Goal: Task Accomplishment & Management: Manage account settings

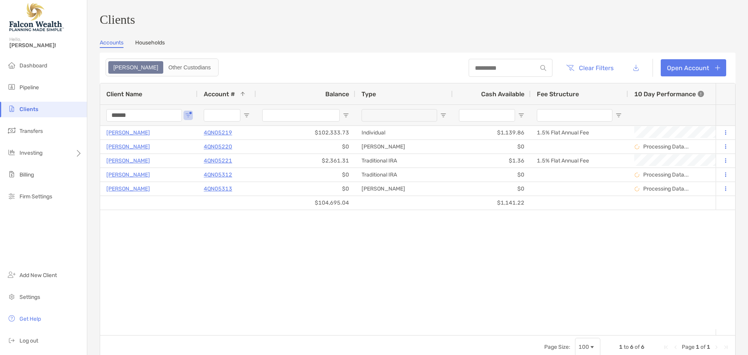
click at [147, 122] on input "******" at bounding box center [144, 115] width 76 height 12
click at [221, 117] on input "Account # Filter Input" at bounding box center [222, 115] width 37 height 12
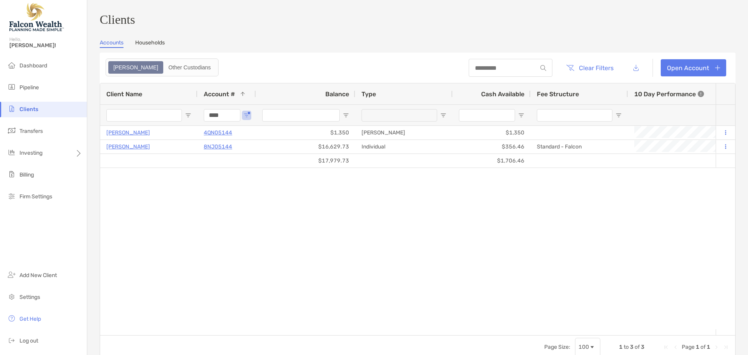
type input "****"
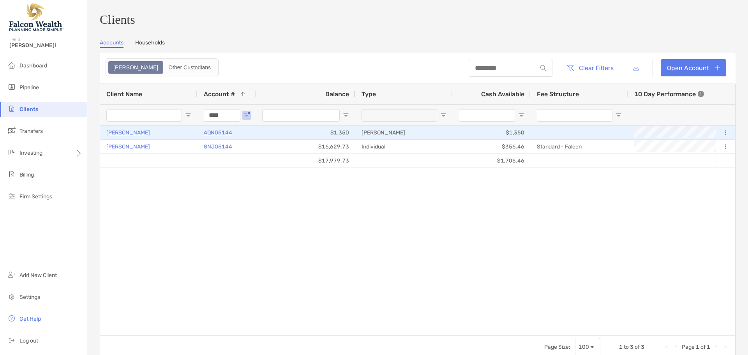
click at [127, 136] on p "Aliyah Alqazza" at bounding box center [128, 133] width 44 height 10
click at [115, 138] on p "Aliyah Alqazza" at bounding box center [128, 133] width 44 height 10
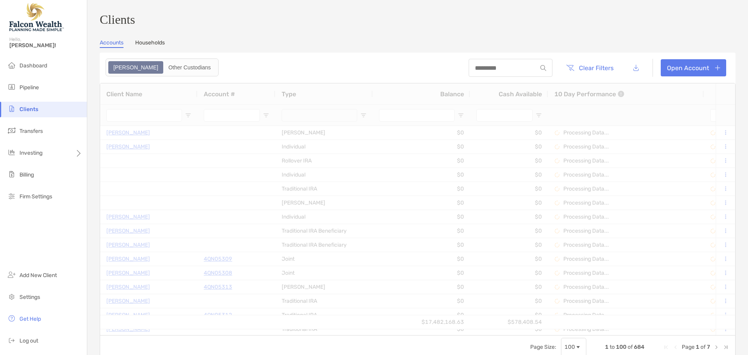
type input "****"
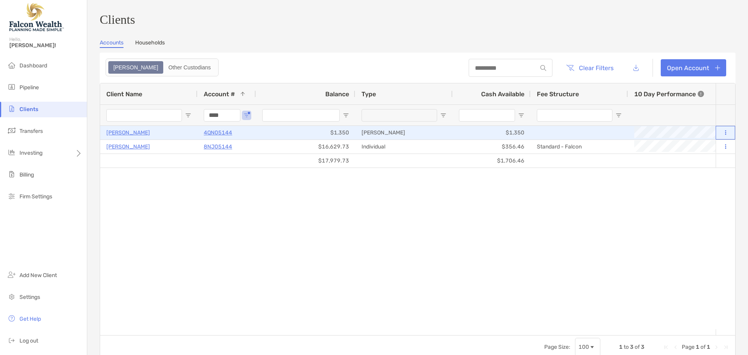
click at [722, 136] on button at bounding box center [725, 133] width 7 height 8
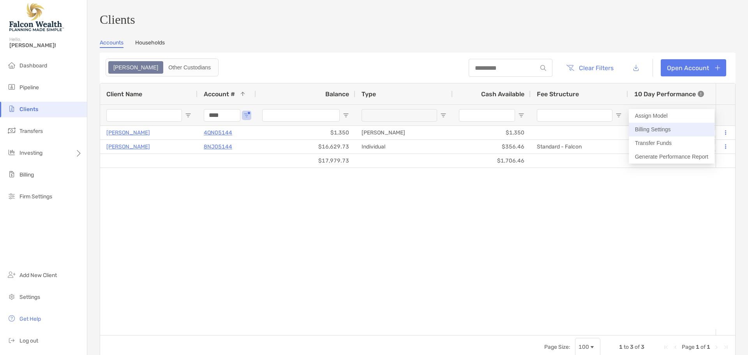
click at [653, 130] on button "Billing Settings" at bounding box center [672, 130] width 86 height 14
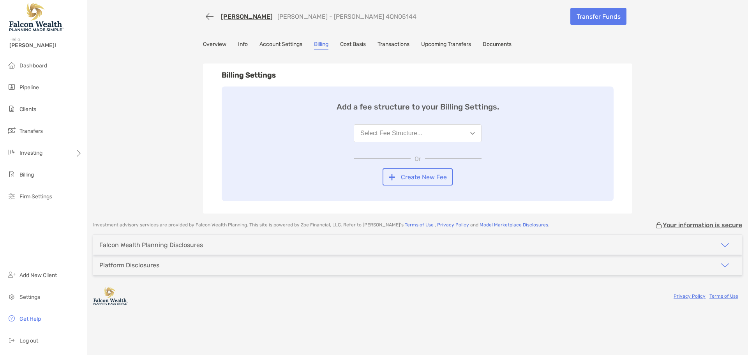
click at [389, 136] on div "Select Fee Structure..." at bounding box center [392, 133] width 62 height 7
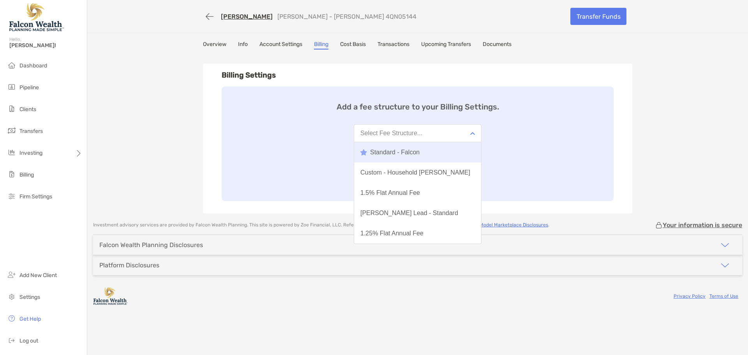
click at [397, 152] on div "Standard - Falcon" at bounding box center [390, 152] width 59 height 7
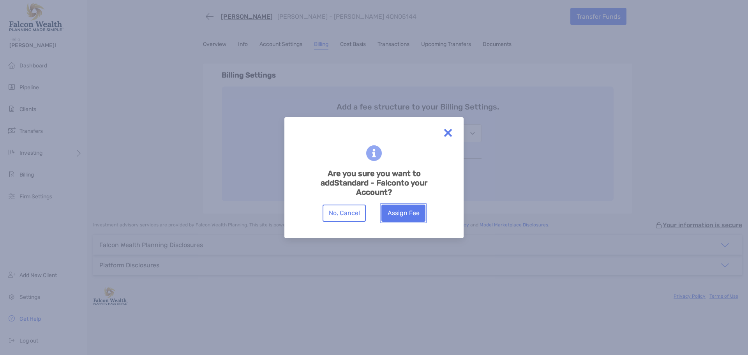
click at [411, 207] on button "Assign Fee" at bounding box center [404, 213] width 44 height 17
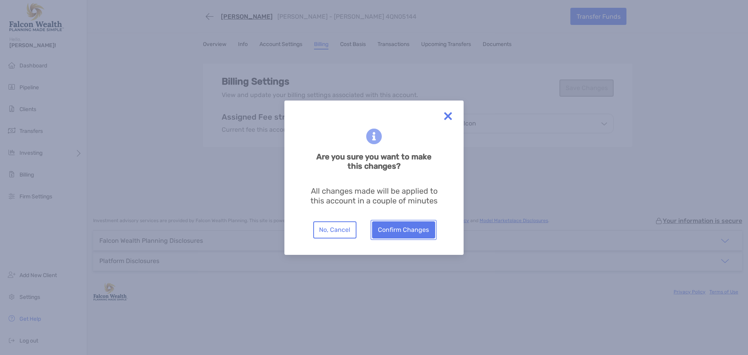
click at [409, 229] on button "Confirm Changes" at bounding box center [403, 229] width 63 height 17
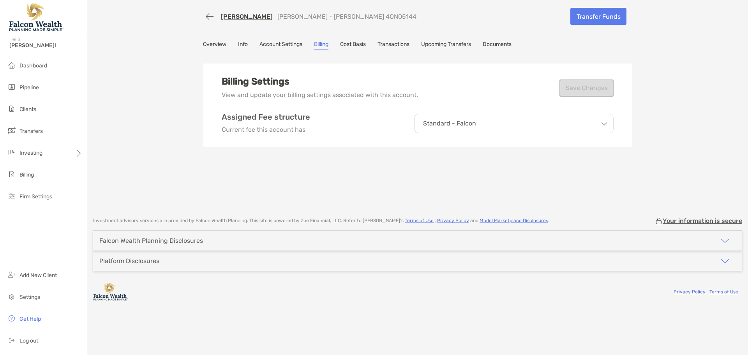
click at [667, 130] on div "Aliyah Alqazza Roth IRA - Roth IRA 4QN05144 Transfer Funds Overview Info Accoun…" at bounding box center [417, 104] width 661 height 209
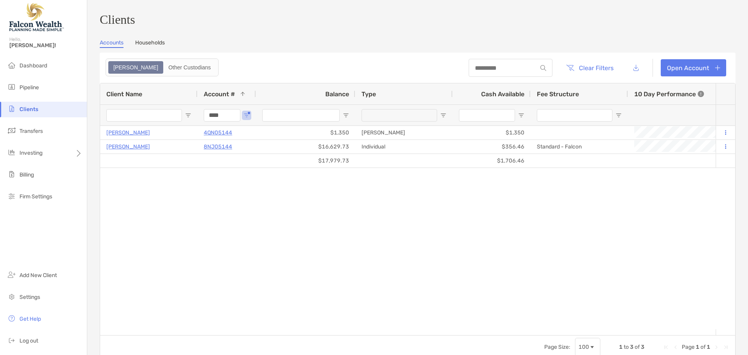
drag, startPoint x: 232, startPoint y: 120, endPoint x: 173, endPoint y: 114, distance: 59.2
paste input "Account # Filter Input"
type input "****"
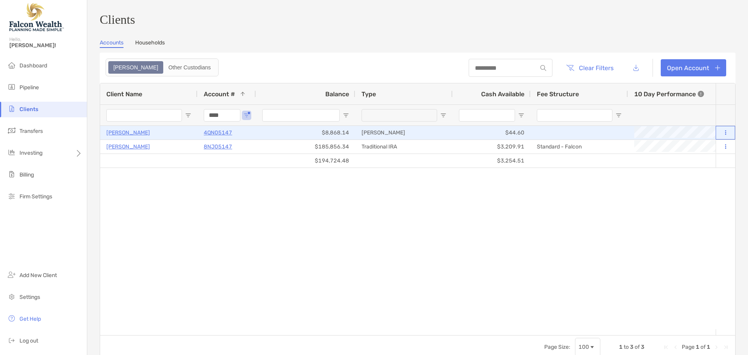
click at [722, 135] on button at bounding box center [725, 133] width 7 height 8
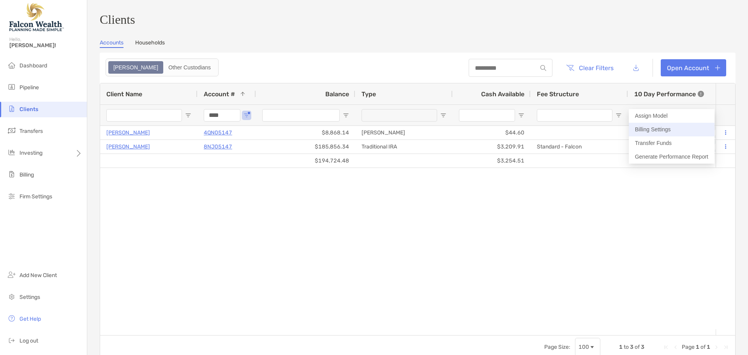
click at [656, 132] on button "Billing Settings" at bounding box center [672, 130] width 86 height 14
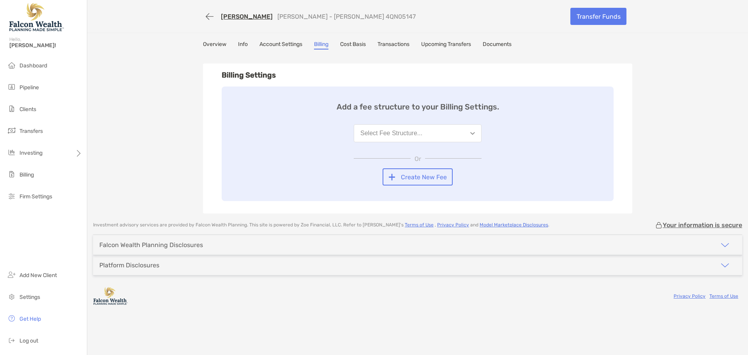
click at [442, 137] on button "Select Fee Structure..." at bounding box center [418, 133] width 128 height 18
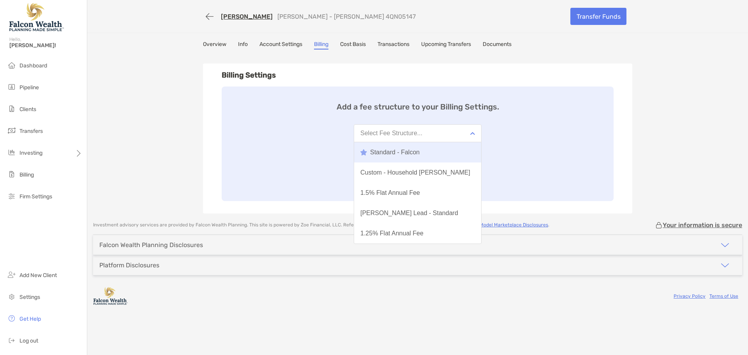
click at [414, 155] on div "Standard - Falcon" at bounding box center [390, 152] width 59 height 7
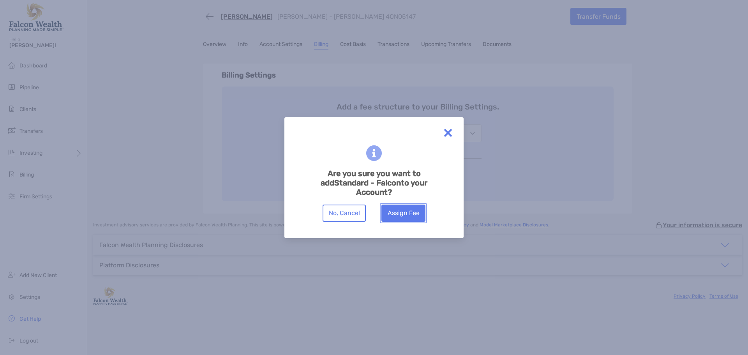
click at [412, 217] on button "Assign Fee" at bounding box center [404, 213] width 44 height 17
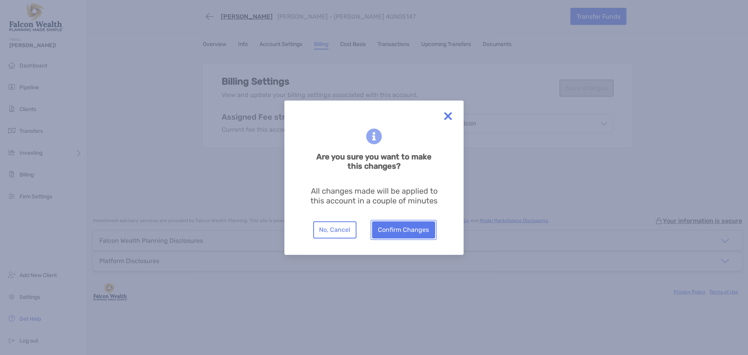
click at [413, 223] on button "Confirm Changes" at bounding box center [403, 229] width 63 height 17
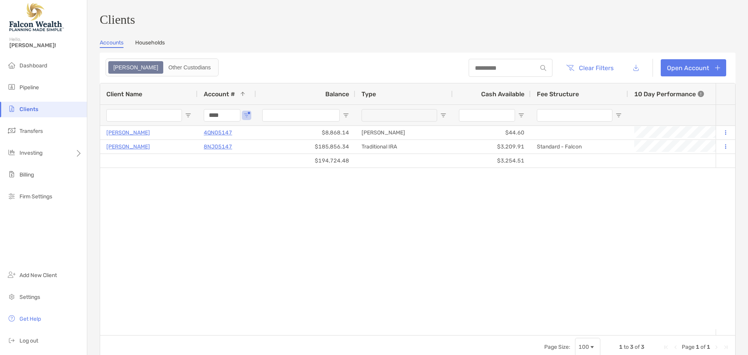
drag, startPoint x: 225, startPoint y: 122, endPoint x: 190, endPoint y: 115, distance: 34.9
paste input "Account # Filter Input"
type input "****"
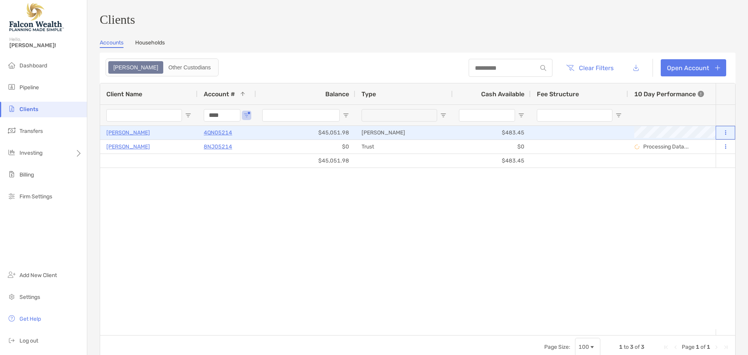
click at [725, 134] on icon at bounding box center [725, 132] width 1 height 5
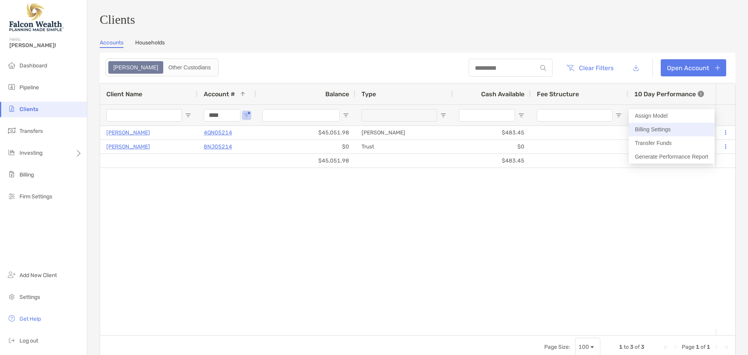
click at [672, 130] on button "Billing Settings" at bounding box center [672, 130] width 86 height 14
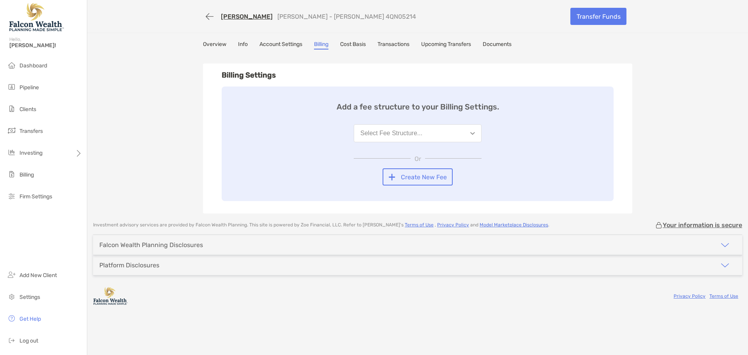
click at [430, 134] on button "Select Fee Structure..." at bounding box center [418, 133] width 128 height 18
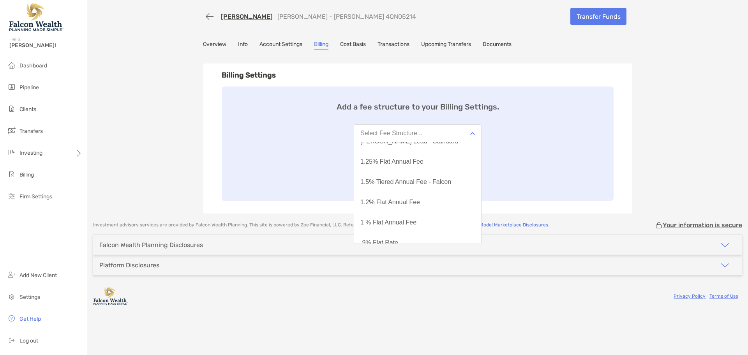
scroll to position [117, 0]
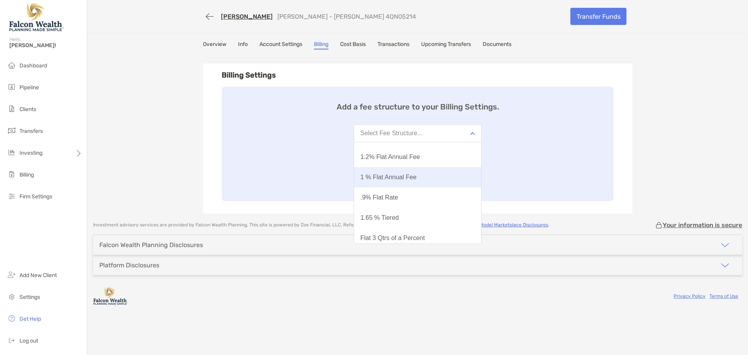
click at [412, 174] on div "1 % Flat Annual Fee" at bounding box center [389, 177] width 56 height 7
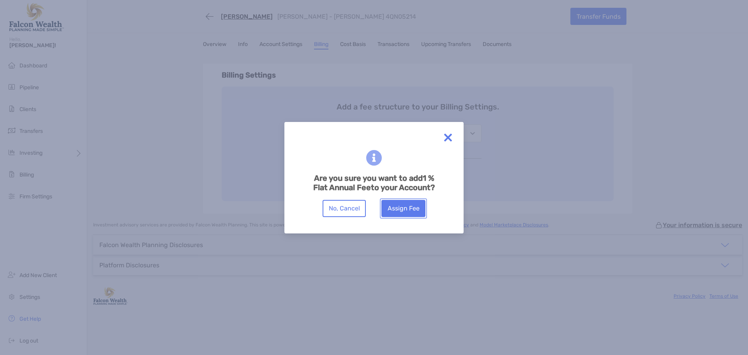
click at [417, 203] on button "Assign Fee" at bounding box center [404, 208] width 44 height 17
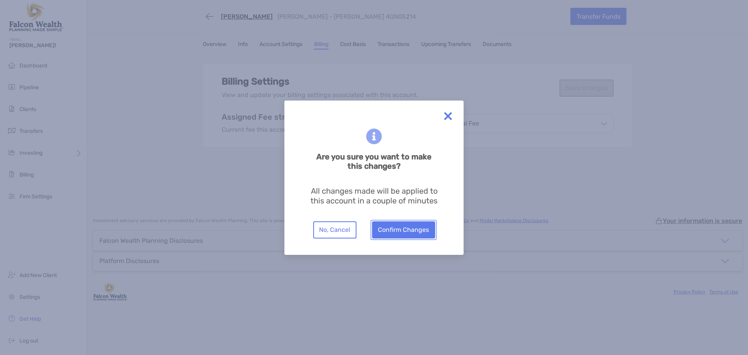
click at [416, 225] on button "Confirm Changes" at bounding box center [403, 229] width 63 height 17
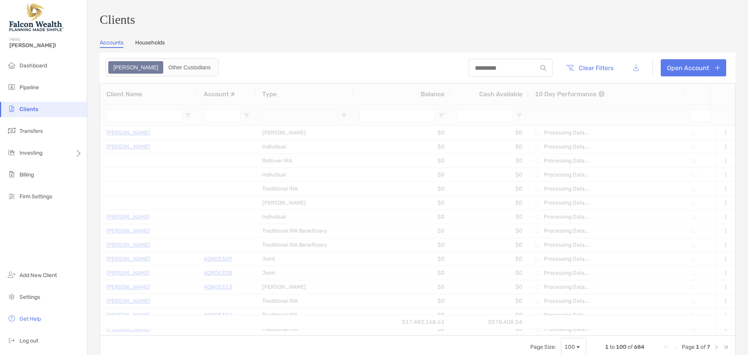
type input "****"
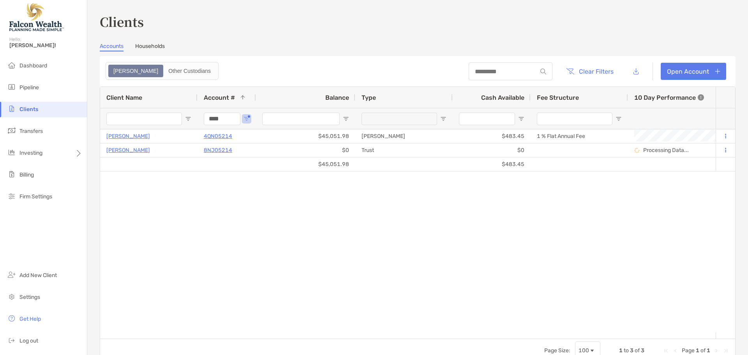
drag, startPoint x: 211, startPoint y: 118, endPoint x: 196, endPoint y: 118, distance: 14.8
paste input "Account # Filter Input"
type input "****"
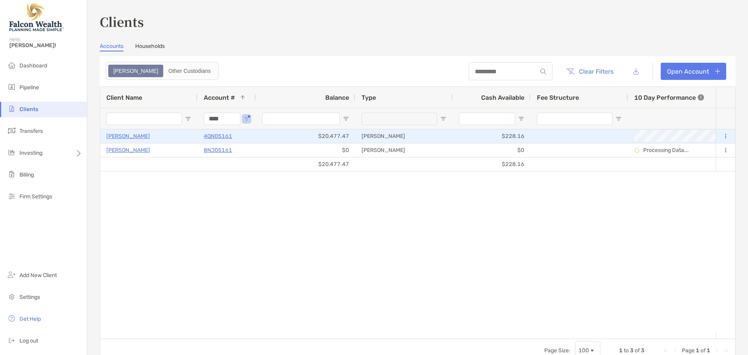
click at [725, 136] on icon at bounding box center [725, 136] width 1 height 5
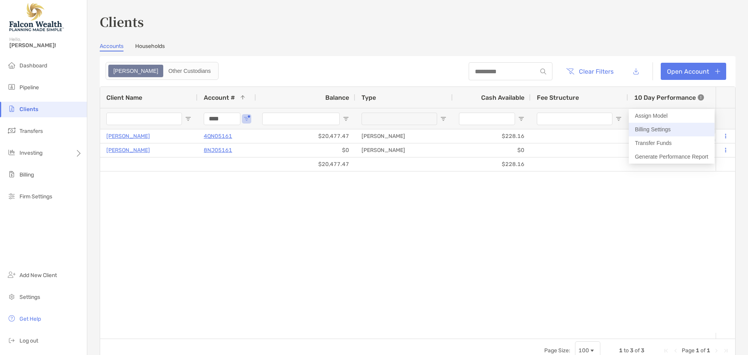
click at [661, 129] on button "Billing Settings" at bounding box center [672, 130] width 86 height 14
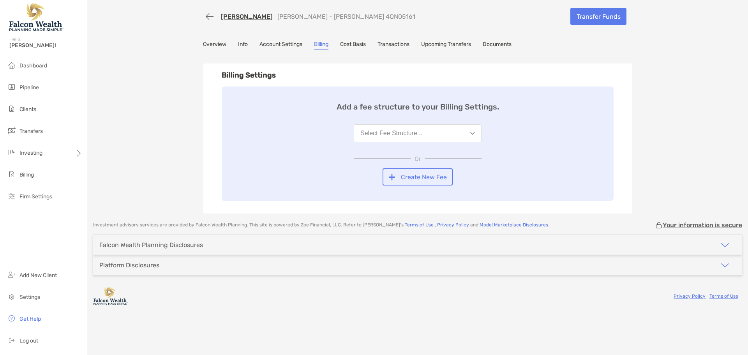
click at [448, 134] on button "Select Fee Structure..." at bounding box center [418, 133] width 128 height 18
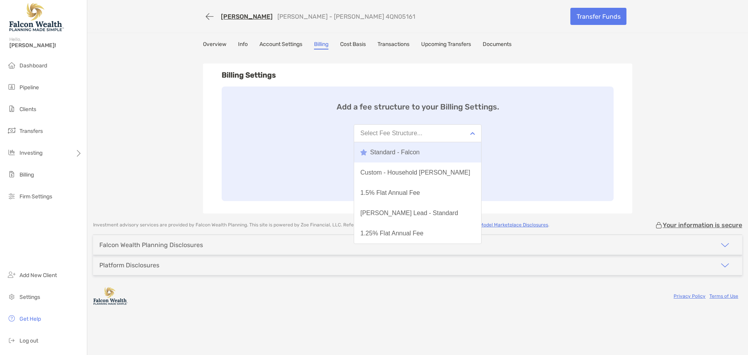
click at [410, 154] on div "Standard - Falcon" at bounding box center [390, 152] width 59 height 7
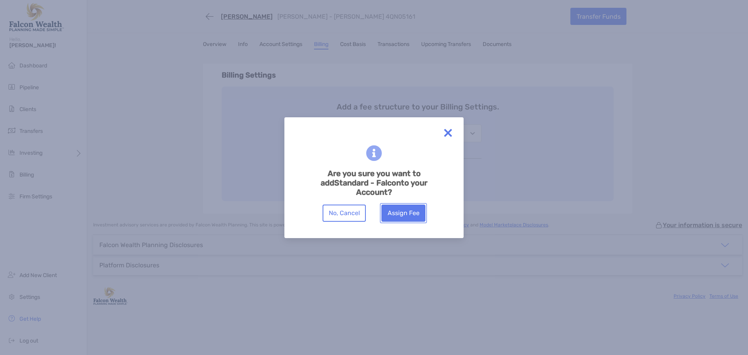
click at [407, 216] on button "Assign Fee" at bounding box center [404, 213] width 44 height 17
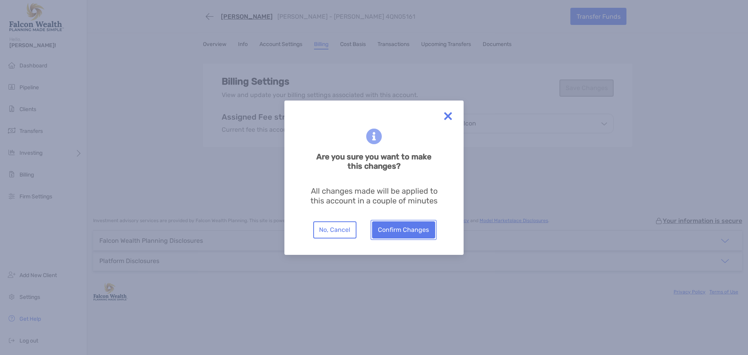
drag, startPoint x: 412, startPoint y: 227, endPoint x: 415, endPoint y: 222, distance: 5.8
click at [412, 227] on button "Confirm Changes" at bounding box center [403, 229] width 63 height 17
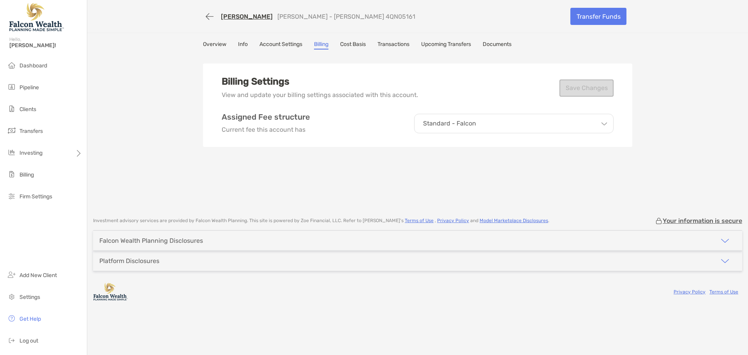
drag, startPoint x: 536, startPoint y: 68, endPoint x: 534, endPoint y: 65, distance: 4.1
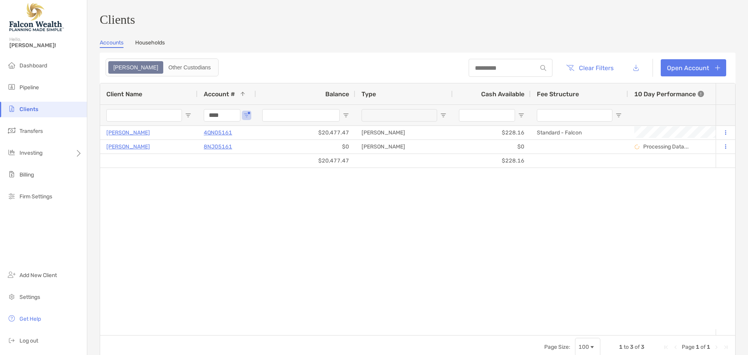
drag, startPoint x: 231, startPoint y: 120, endPoint x: 216, endPoint y: 119, distance: 14.9
click at [216, 119] on input "****" at bounding box center [222, 115] width 37 height 12
type input "****"
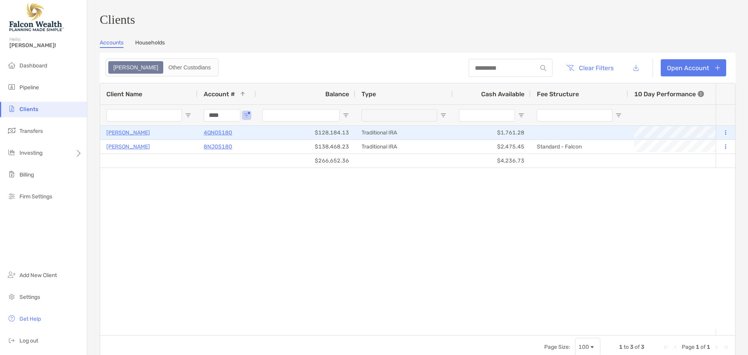
click at [722, 137] on button at bounding box center [725, 133] width 7 height 8
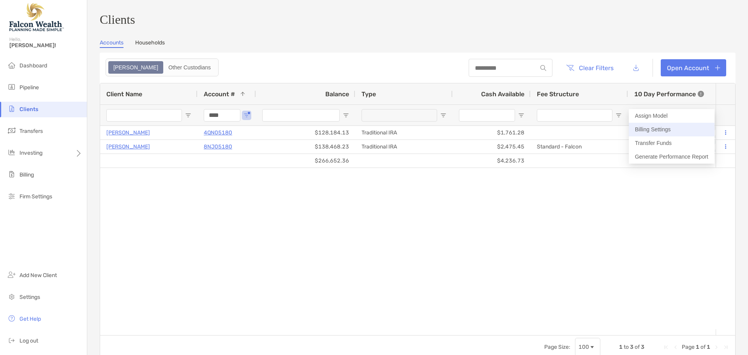
click at [667, 127] on button "Billing Settings" at bounding box center [672, 130] width 86 height 14
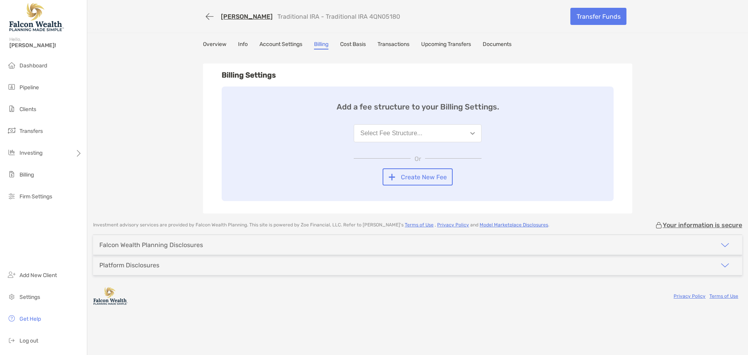
click at [439, 127] on button "Select Fee Structure..." at bounding box center [418, 133] width 128 height 18
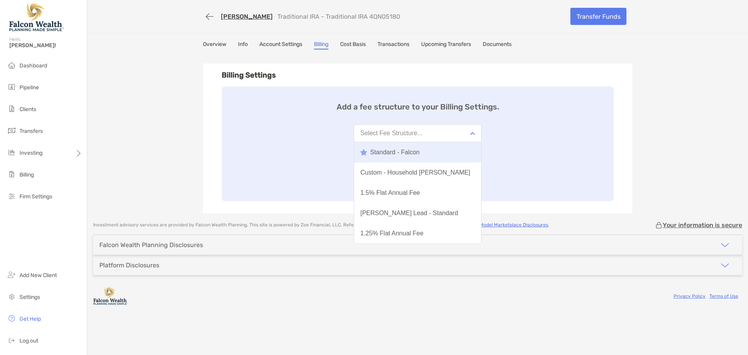
click at [423, 154] on button "Standard - Falcon" at bounding box center [417, 152] width 127 height 20
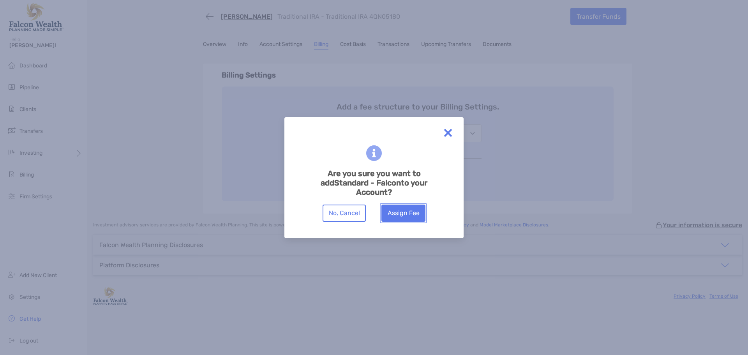
click at [407, 213] on button "Assign Fee" at bounding box center [404, 213] width 44 height 17
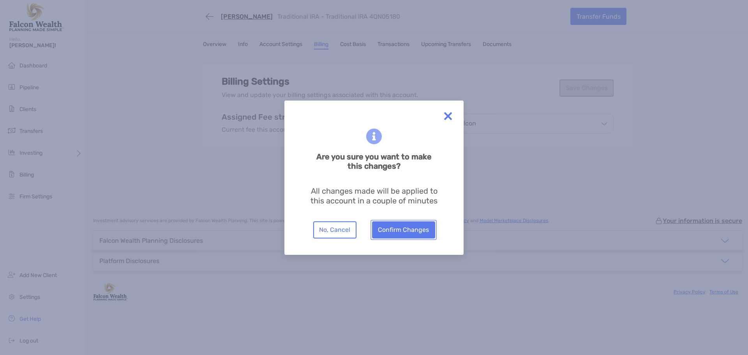
click at [413, 225] on button "Confirm Changes" at bounding box center [403, 229] width 63 height 17
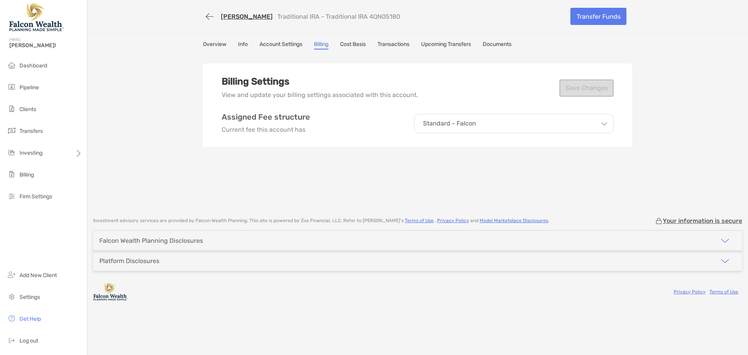
click at [645, 46] on div "JOHN POLI Traditional IRA - Traditional IRA 4QN05180 Transfer Funds Overview In…" at bounding box center [417, 104] width 661 height 209
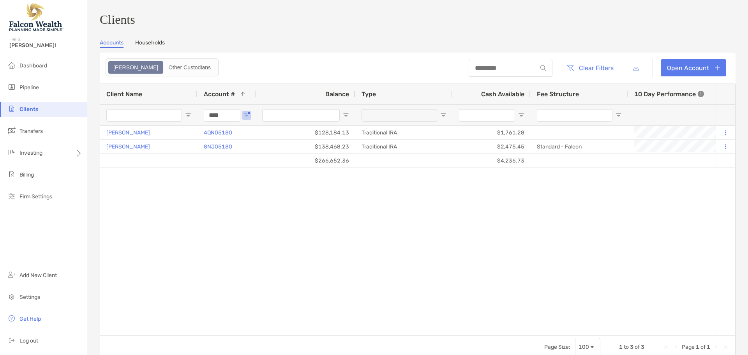
drag, startPoint x: 221, startPoint y: 116, endPoint x: 180, endPoint y: 113, distance: 41.0
paste input "Account # Filter Input"
type input "****"
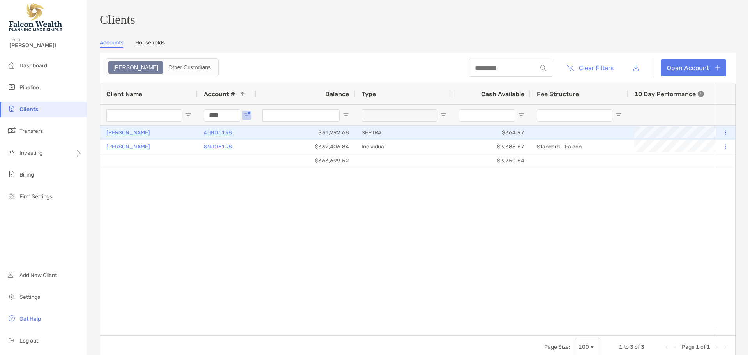
click at [722, 135] on button at bounding box center [725, 133] width 7 height 8
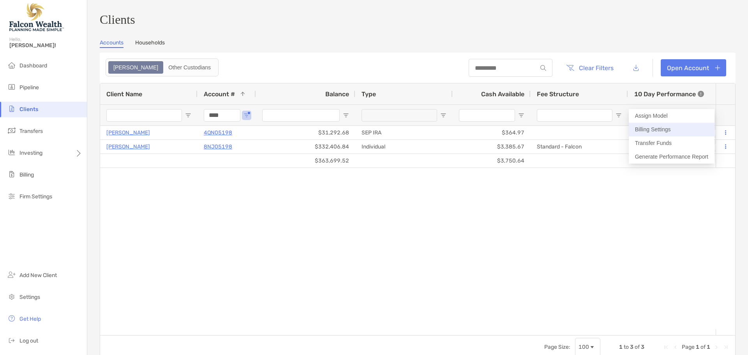
click at [674, 132] on button "Billing Settings" at bounding box center [672, 130] width 86 height 14
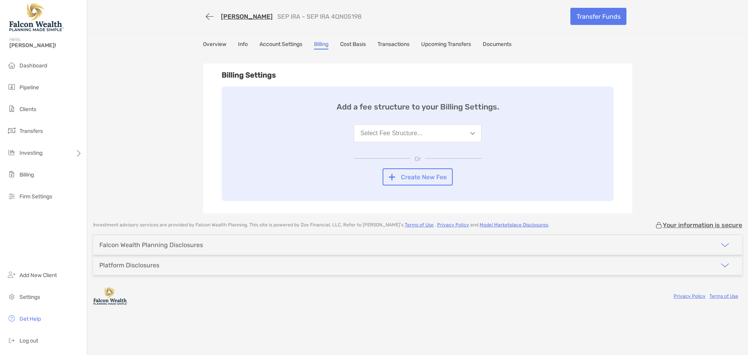
click at [445, 131] on button "Select Fee Structure..." at bounding box center [418, 133] width 128 height 18
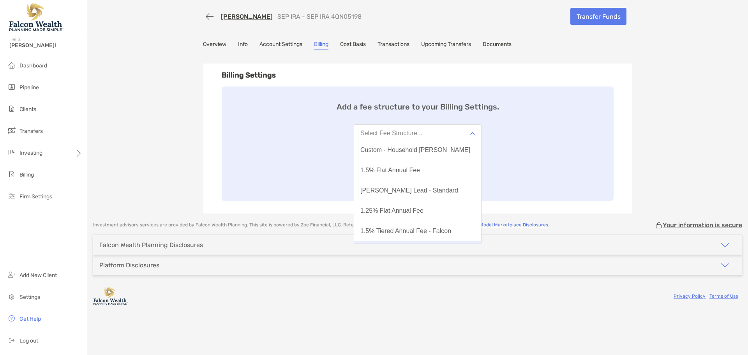
scroll to position [78, 0]
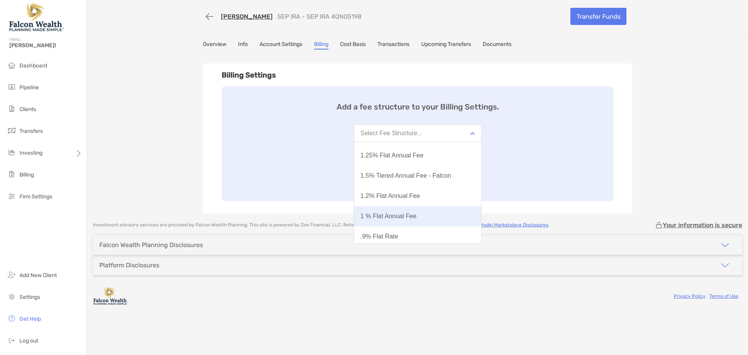
click at [397, 213] on div "1 % Flat Annual Fee" at bounding box center [389, 216] width 56 height 7
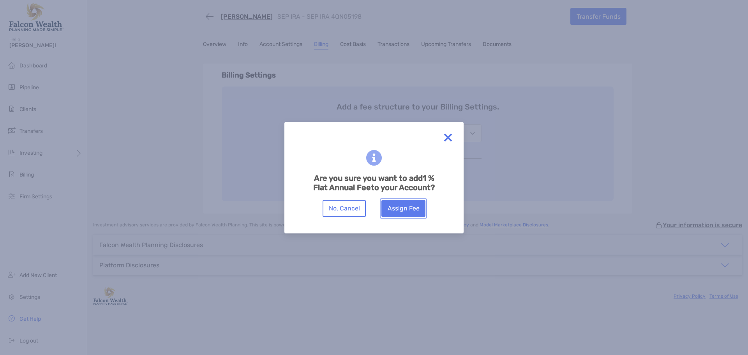
click at [407, 213] on button "Assign Fee" at bounding box center [404, 208] width 44 height 17
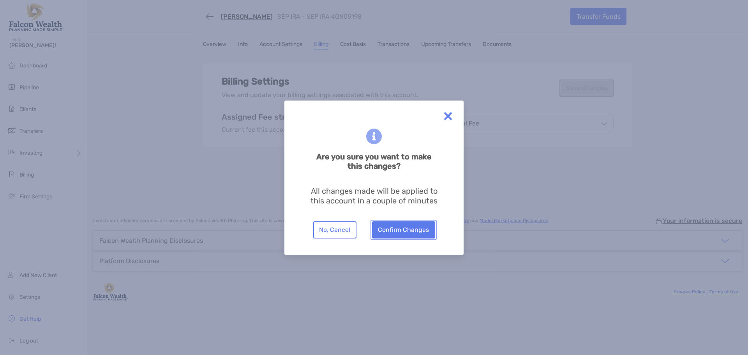
click at [411, 227] on button "Confirm Changes" at bounding box center [403, 229] width 63 height 17
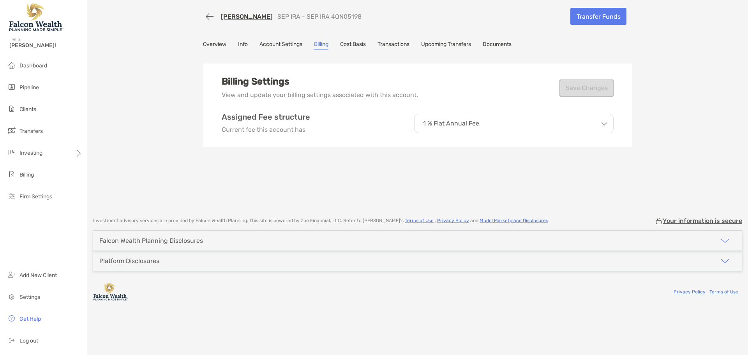
click at [717, 85] on div "JOSE MENDOZA SEP IRA - SEP IRA 4QN05198 Transfer Funds Overview Info Account Se…" at bounding box center [417, 104] width 661 height 209
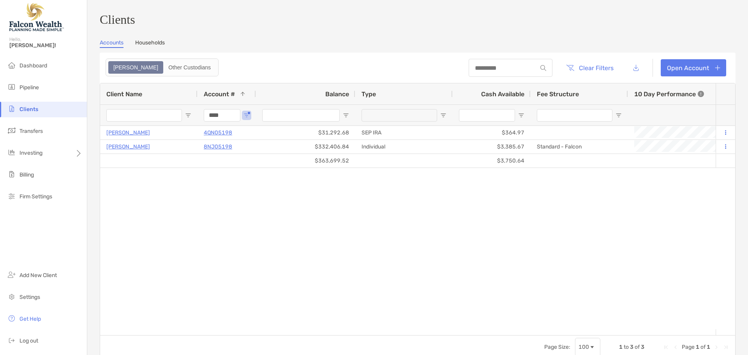
click at [459, 199] on div "JOSE MENDOZA 4QN05198 $31,292.68 SEP IRA $364.97 +1.46% +1.46% Completed Disabl…" at bounding box center [408, 227] width 616 height 203
click at [361, 40] on div "Clients Accounts Households Zoe Other Custodians Clear Filters Open Account 1 t…" at bounding box center [418, 185] width 636 height 347
drag, startPoint x: 230, startPoint y: 120, endPoint x: 182, endPoint y: 115, distance: 48.6
paste input "Account # Filter Input"
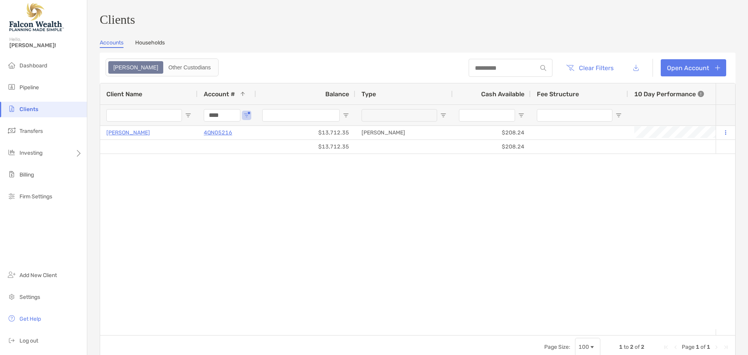
type input "****"
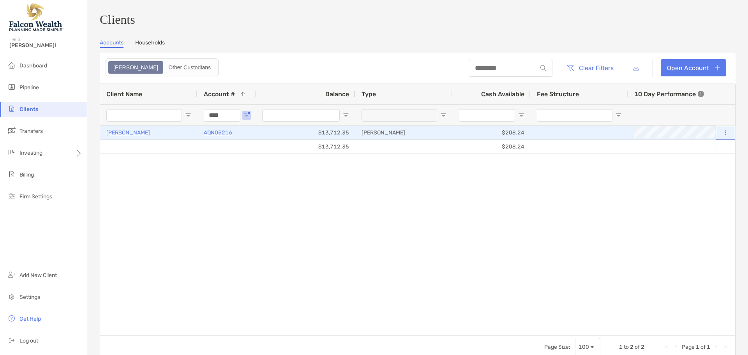
click at [725, 135] on icon at bounding box center [725, 132] width 1 height 5
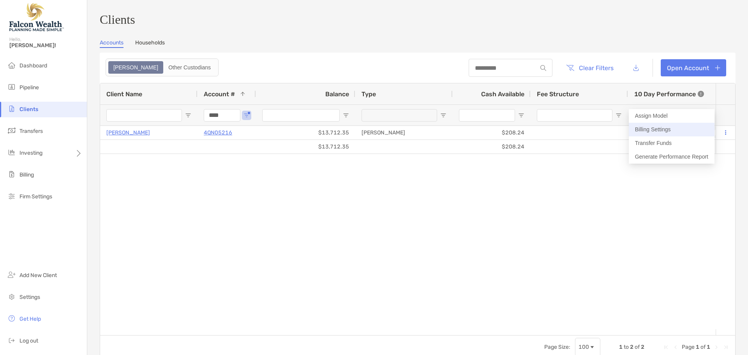
click at [665, 127] on button "Billing Settings" at bounding box center [672, 130] width 86 height 14
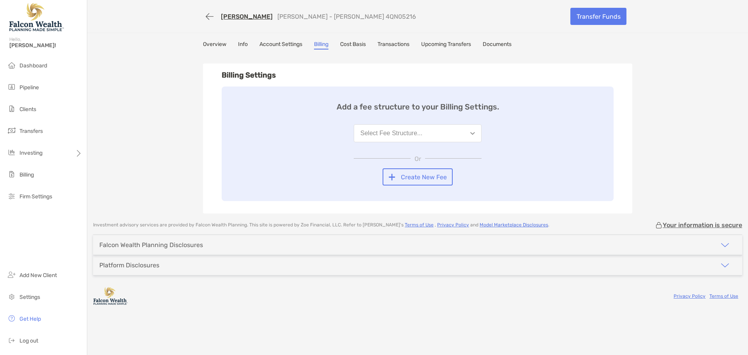
click at [406, 137] on div "Select Fee Structure..." at bounding box center [392, 133] width 62 height 7
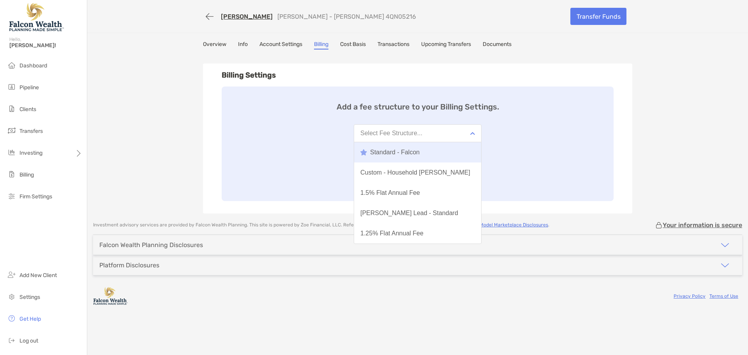
click at [419, 154] on div "Standard - Falcon" at bounding box center [390, 152] width 59 height 7
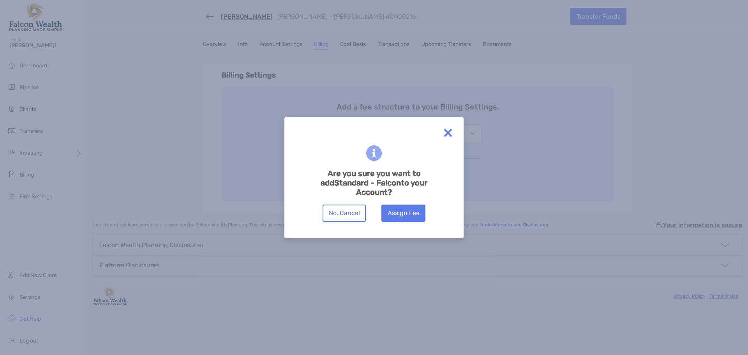
click at [402, 224] on div "Are you sure you want to add Standard - Falcon to your Account? No, Cancel Assi…" at bounding box center [374, 178] width 154 height 96
click at [405, 215] on button "Assign Fee" at bounding box center [404, 213] width 44 height 17
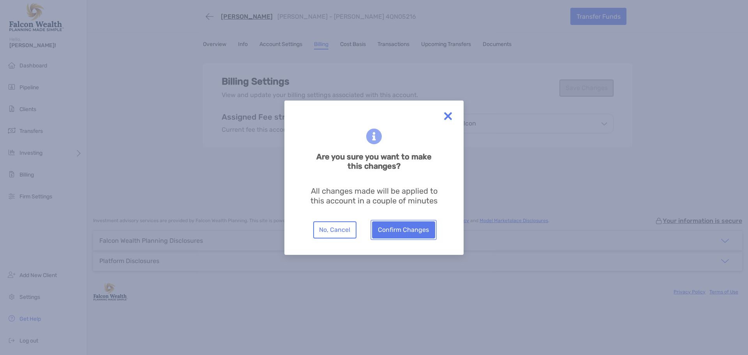
click at [415, 234] on button "Confirm Changes" at bounding box center [403, 229] width 63 height 17
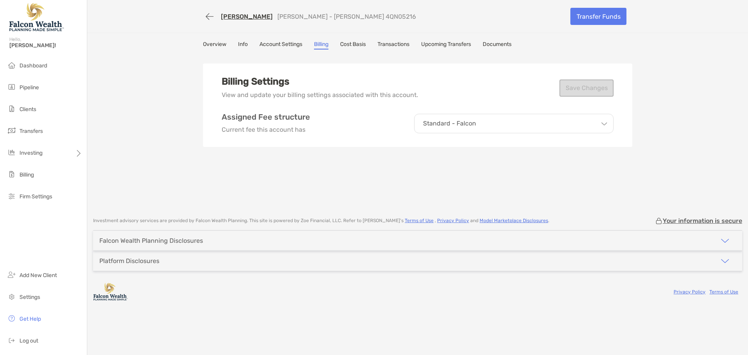
drag, startPoint x: 653, startPoint y: 112, endPoint x: 644, endPoint y: 111, distance: 9.0
click at [653, 112] on div "KATIE MEAD Roth IRA - Roth IRA 4QN05216 Transfer Funds Overview Info Account Se…" at bounding box center [417, 104] width 661 height 209
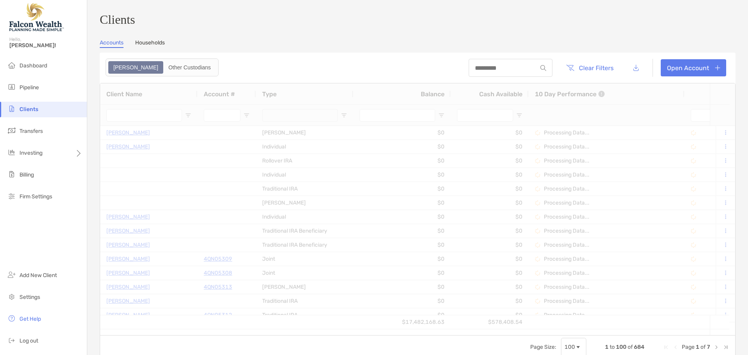
type input "****"
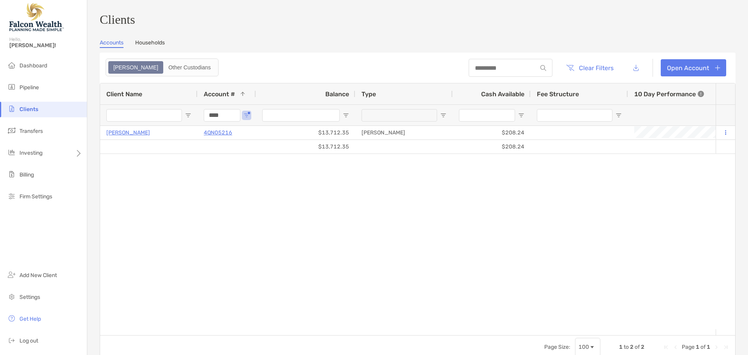
click at [554, 238] on div "KATIE MEAD 4QN05216 $13,712.35 Roth IRA $208.24 +0.91% +0.91% Completed Disable…" at bounding box center [408, 227] width 616 height 203
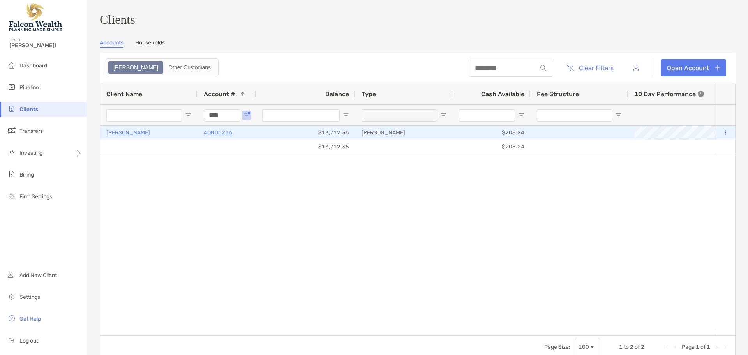
click at [722, 136] on button at bounding box center [725, 133] width 7 height 8
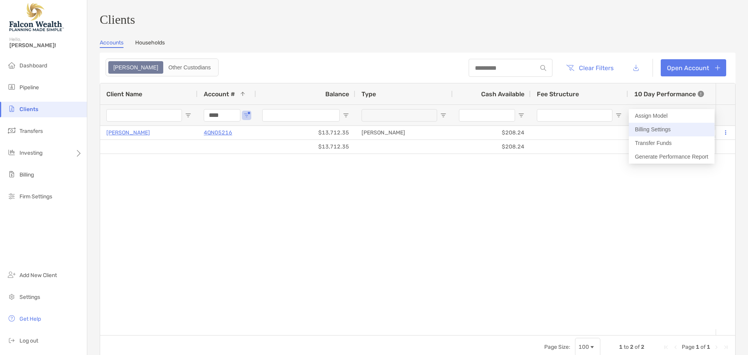
click at [674, 128] on button "Billing Settings" at bounding box center [672, 130] width 86 height 14
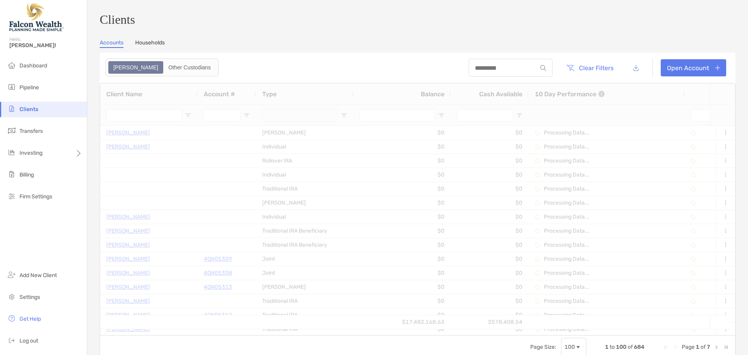
type input "****"
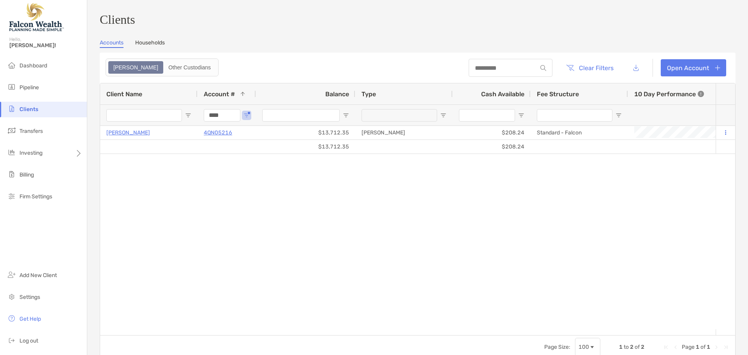
click at [522, 239] on div "[PERSON_NAME] 4QN05216 $13,712.35 [PERSON_NAME] $208.24 Standard - Falcon +0.91…" at bounding box center [408, 227] width 616 height 203
drag, startPoint x: 206, startPoint y: 117, endPoint x: 194, endPoint y: 115, distance: 11.8
paste input "Account # Filter Input"
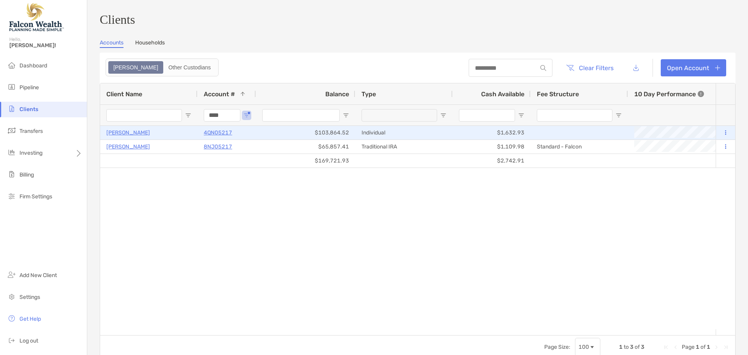
type input "****"
click at [725, 135] on icon at bounding box center [725, 132] width 1 height 5
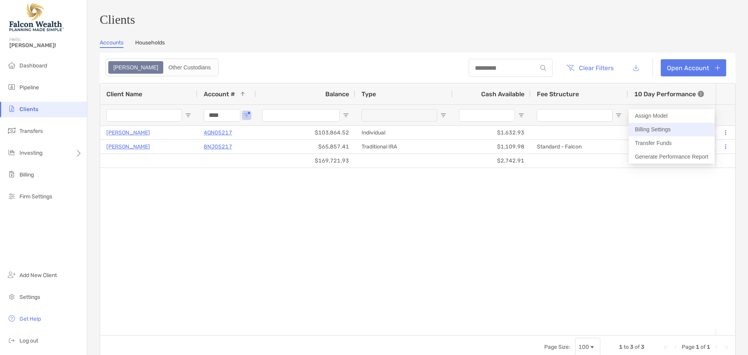
click at [659, 133] on button "Billing Settings" at bounding box center [672, 130] width 86 height 14
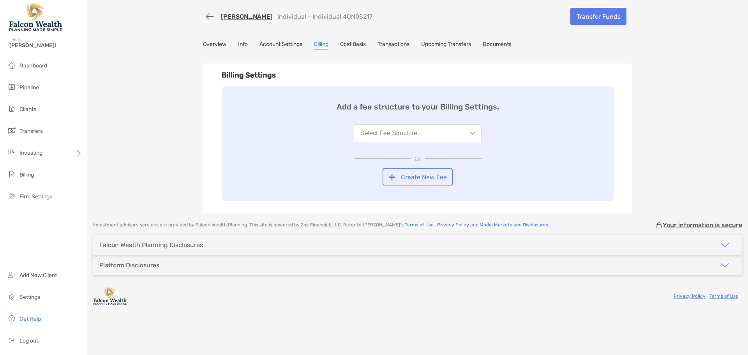
click at [434, 136] on button "Select Fee Structure..." at bounding box center [418, 133] width 128 height 18
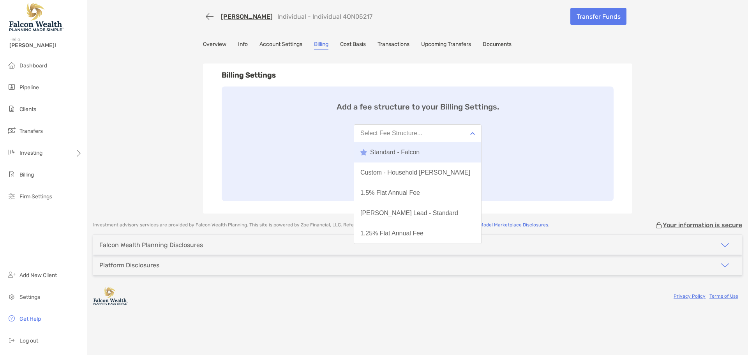
click at [426, 154] on button "Standard - Falcon" at bounding box center [417, 152] width 127 height 20
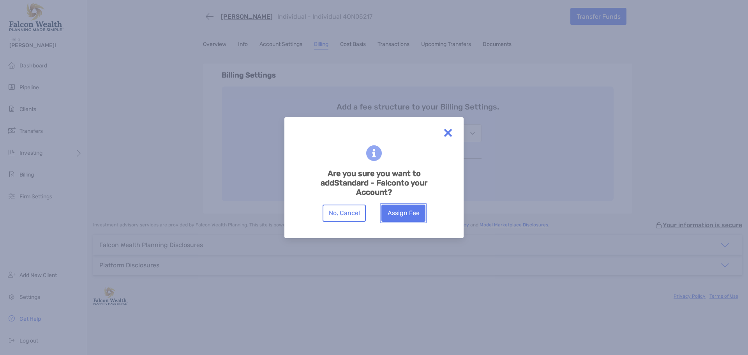
click at [414, 216] on button "Assign Fee" at bounding box center [404, 213] width 44 height 17
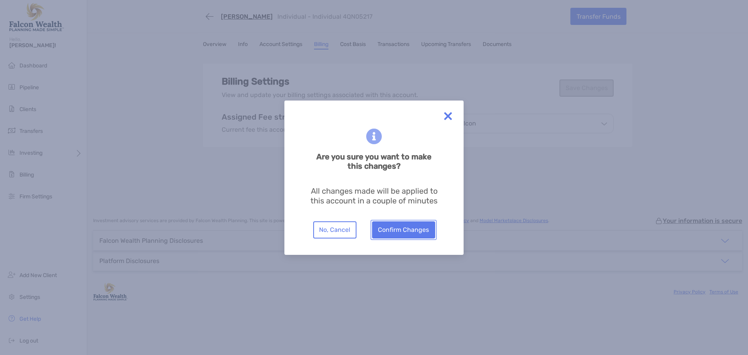
click at [415, 232] on button "Confirm Changes" at bounding box center [403, 229] width 63 height 17
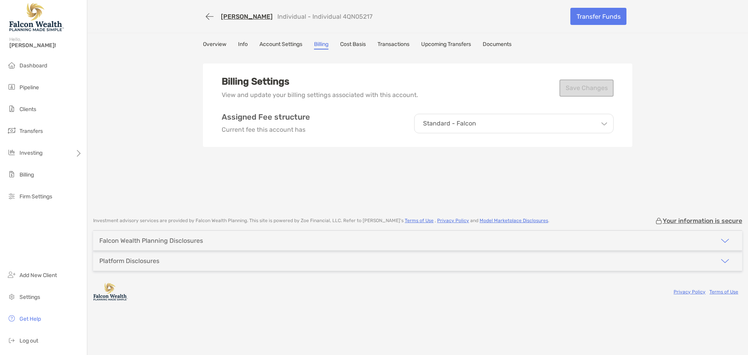
click at [650, 128] on div "[PERSON_NAME] Individual - Individual 4QN05217 Transfer Funds Overview Info Acc…" at bounding box center [417, 104] width 661 height 209
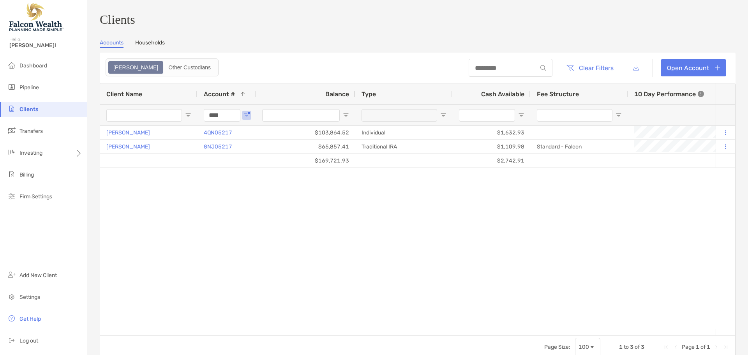
drag, startPoint x: 221, startPoint y: 117, endPoint x: 187, endPoint y: 117, distance: 34.3
paste input "Account # Filter Input"
type input "****"
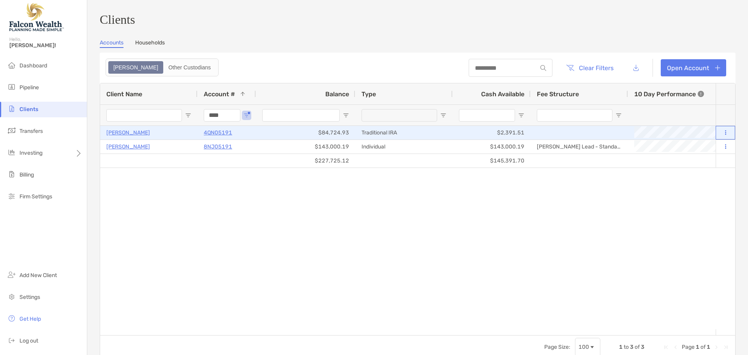
click at [722, 136] on button at bounding box center [725, 133] width 7 height 8
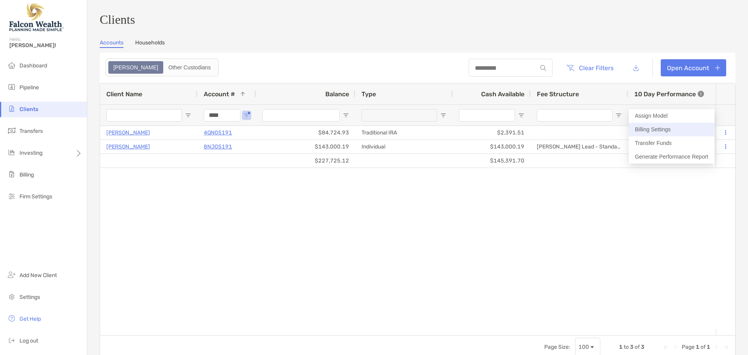
click at [672, 129] on button "Billing Settings" at bounding box center [672, 130] width 86 height 14
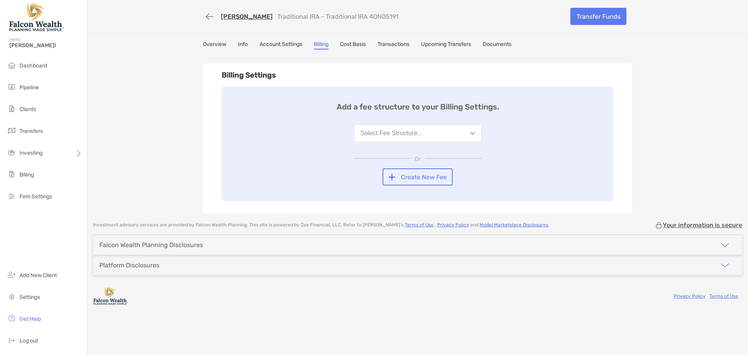
click at [437, 129] on button "Select Fee Structure..." at bounding box center [418, 133] width 128 height 18
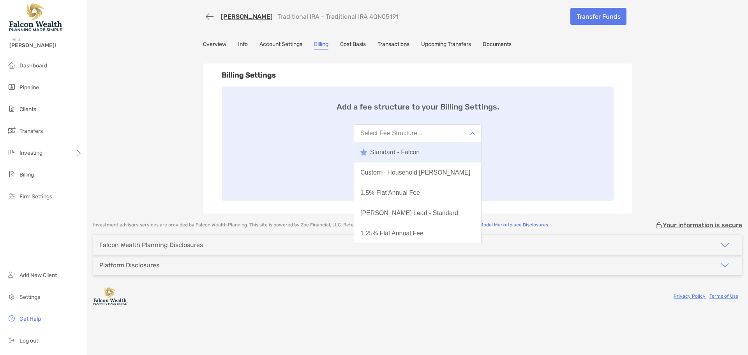
click at [407, 148] on button "Standard - Falcon" at bounding box center [417, 152] width 127 height 20
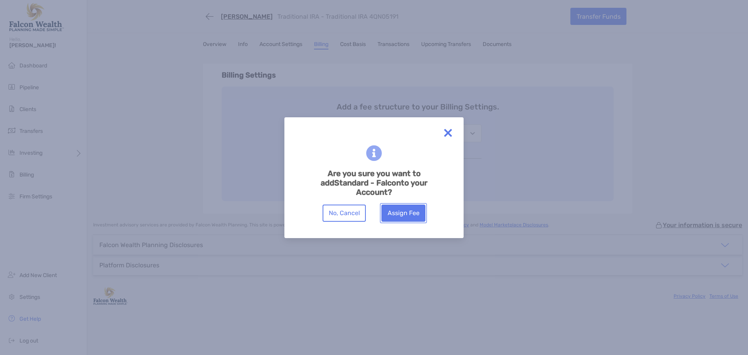
click at [407, 216] on button "Assign Fee" at bounding box center [404, 213] width 44 height 17
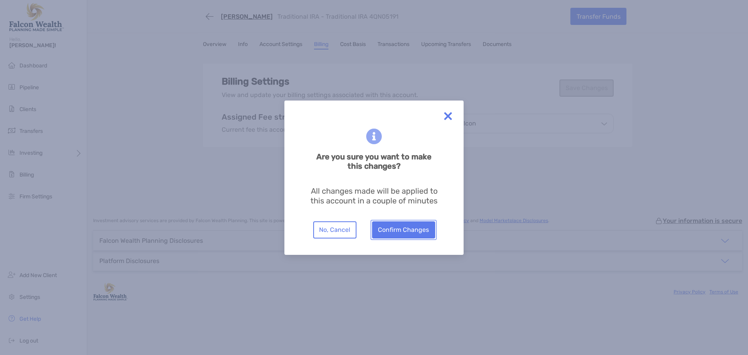
click at [413, 230] on button "Confirm Changes" at bounding box center [403, 229] width 63 height 17
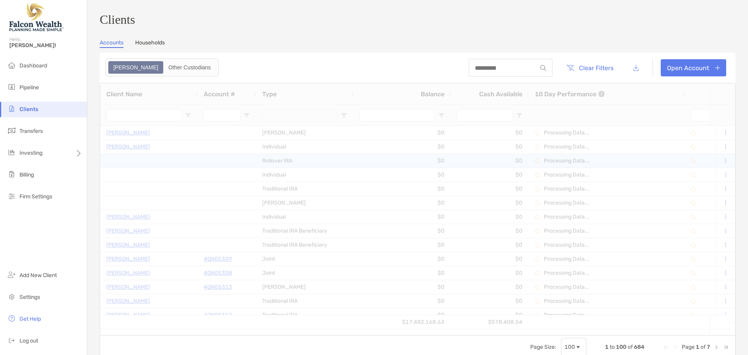
type input "****"
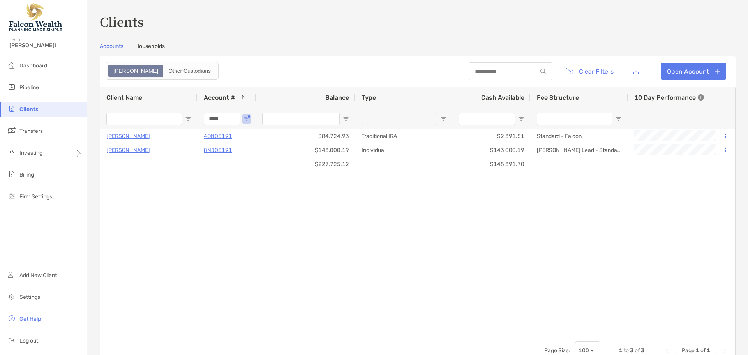
drag, startPoint x: 222, startPoint y: 117, endPoint x: 190, endPoint y: 118, distance: 32.4
paste input "Account # Filter Input"
drag, startPoint x: 207, startPoint y: 118, endPoint x: 180, endPoint y: 119, distance: 26.9
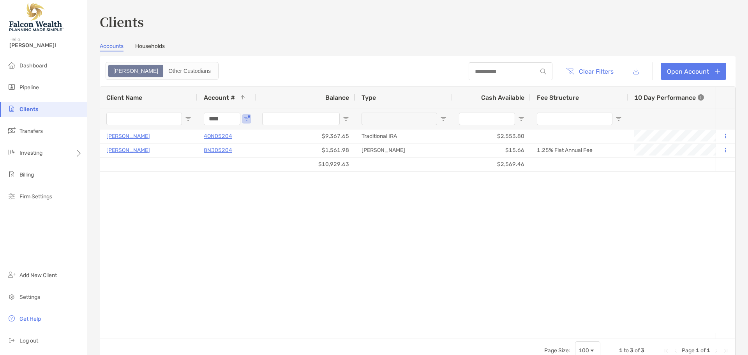
paste input "Account # Filter Input"
type input "****"
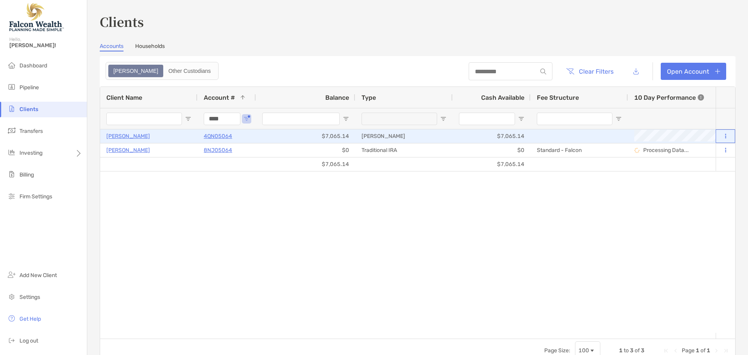
click at [722, 134] on button at bounding box center [725, 137] width 7 height 8
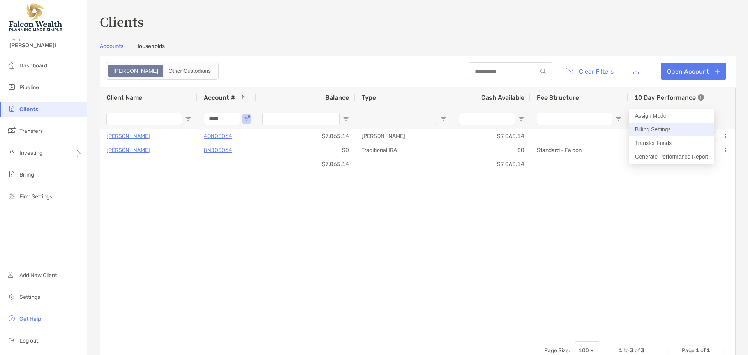
click at [674, 133] on button "Billing Settings" at bounding box center [672, 130] width 86 height 14
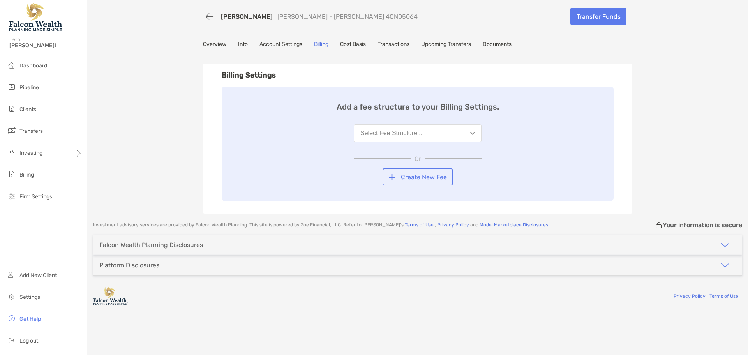
click at [407, 127] on button "Select Fee Structure..." at bounding box center [418, 133] width 128 height 18
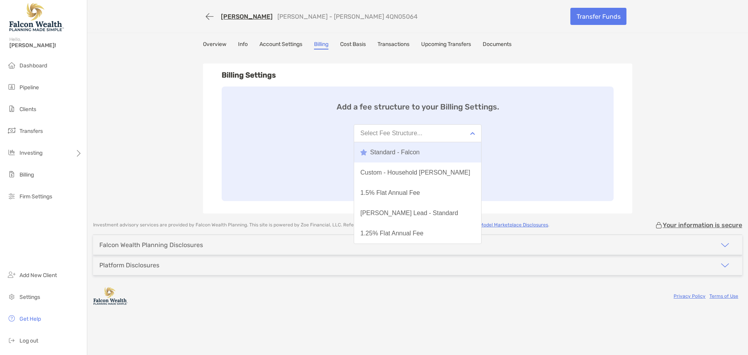
click at [408, 157] on button "Standard - Falcon" at bounding box center [417, 152] width 127 height 20
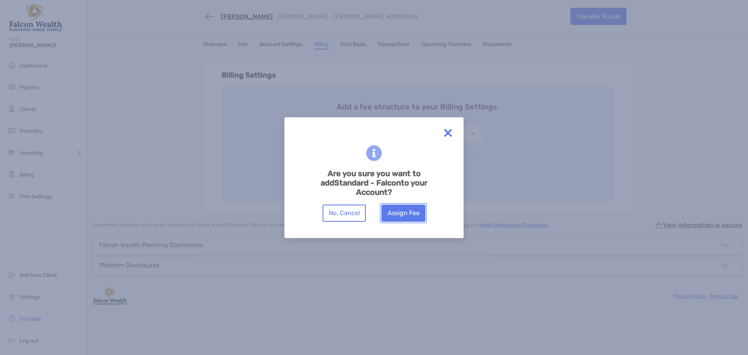
click at [414, 214] on button "Assign Fee" at bounding box center [404, 213] width 44 height 17
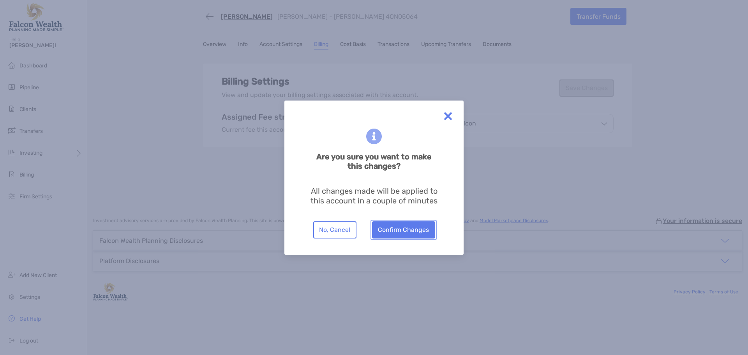
click at [418, 233] on button "Confirm Changes" at bounding box center [403, 229] width 63 height 17
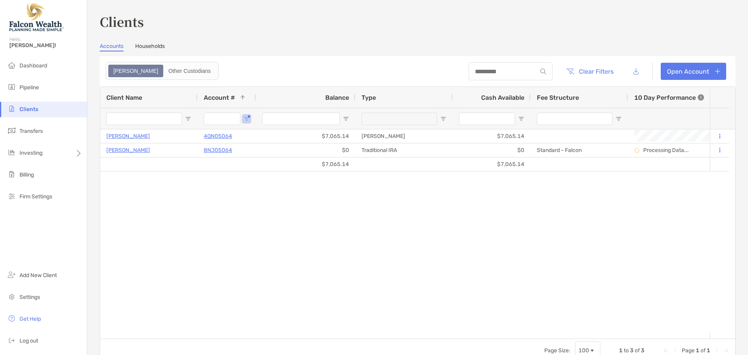
type input "****"
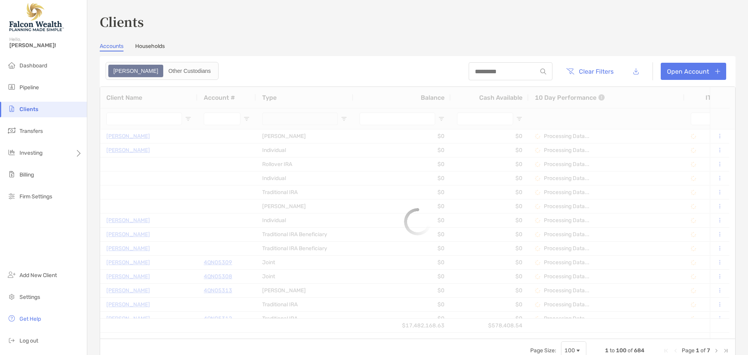
type input "****"
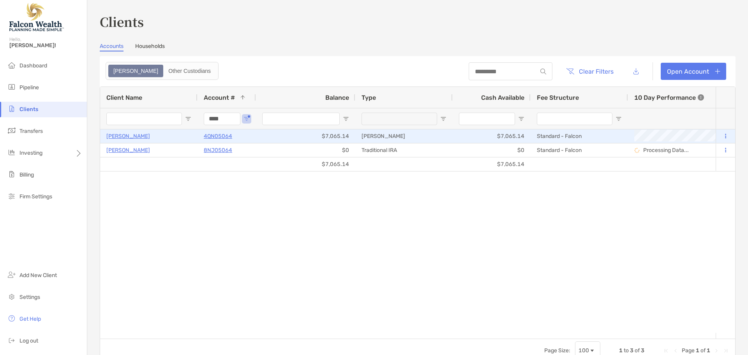
click at [722, 134] on button at bounding box center [725, 137] width 7 height 8
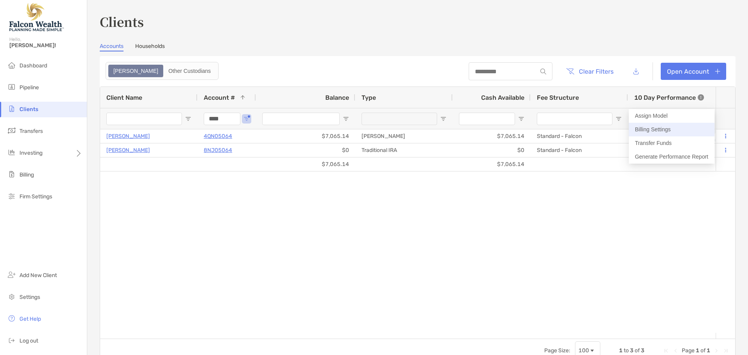
click at [682, 133] on button "Billing Settings" at bounding box center [672, 130] width 86 height 14
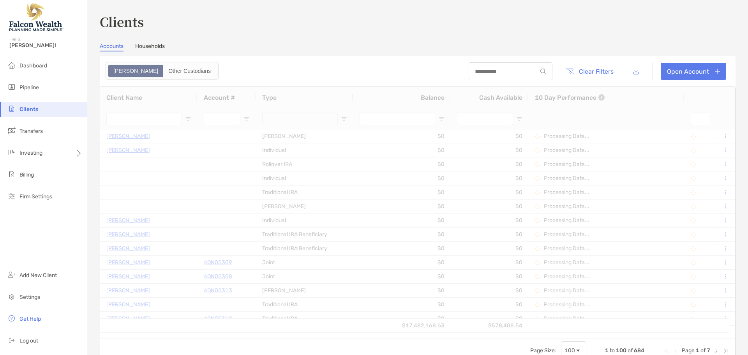
type input "****"
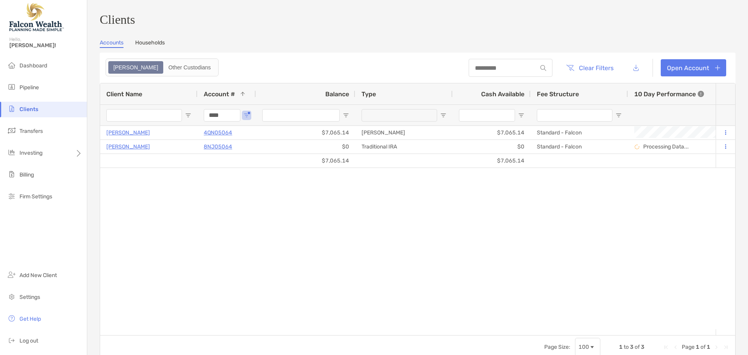
click at [548, 243] on div "[PERSON_NAME] 4QN05064 $7,065.14 [PERSON_NAME] $7,065.14 Standard - Falcon Comp…" at bounding box center [408, 227] width 616 height 203
click at [206, 115] on input "****" at bounding box center [222, 115] width 37 height 12
paste input "Account # Filter Input"
type input "****"
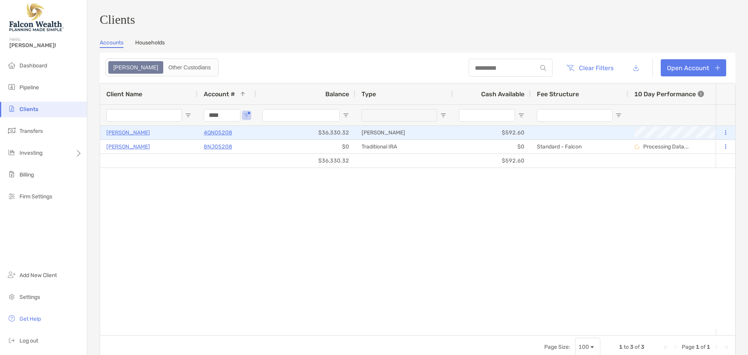
click at [133, 134] on p "[PERSON_NAME]" at bounding box center [128, 133] width 44 height 10
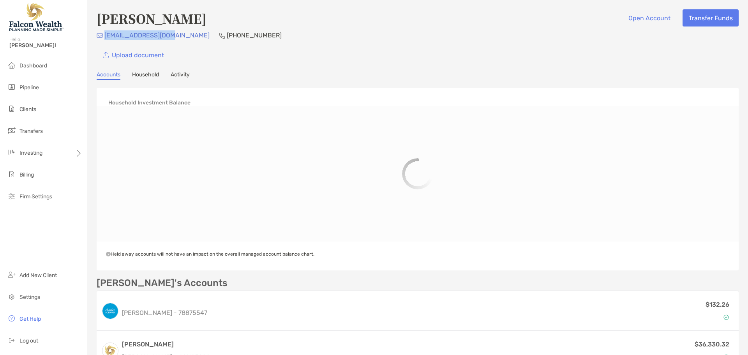
drag, startPoint x: 171, startPoint y: 35, endPoint x: 105, endPoint y: 37, distance: 66.3
click at [105, 37] on div "chard95@hotmail.com (626) 253-3395" at bounding box center [418, 35] width 642 height 10
copy p "chard95@hotmail.com"
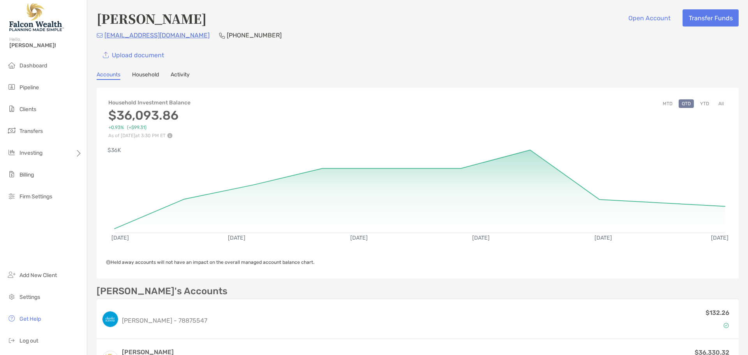
click at [432, 44] on div "Richard Johnson Open Account Transfer Funds chard95@hotmail.com (626) 253-3395 …" at bounding box center [418, 36] width 642 height 54
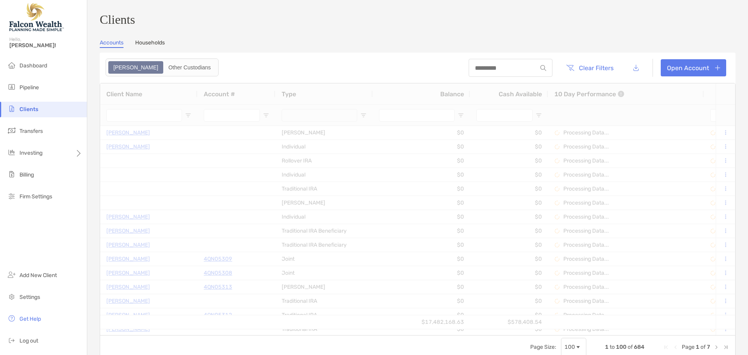
type input "****"
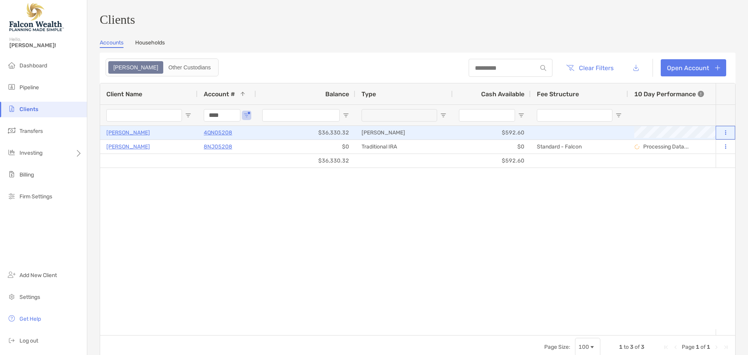
click at [722, 136] on button at bounding box center [725, 133] width 7 height 8
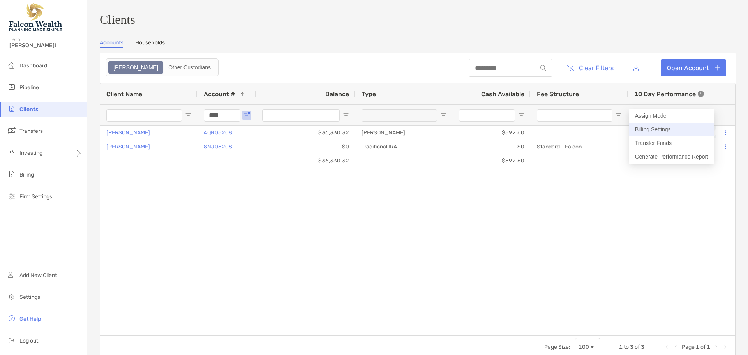
click at [675, 131] on button "Billing Settings" at bounding box center [672, 130] width 86 height 14
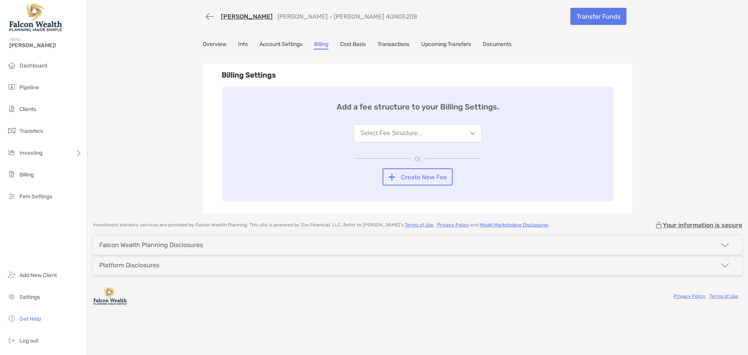
click at [427, 134] on button "Select Fee Structure..." at bounding box center [418, 133] width 128 height 18
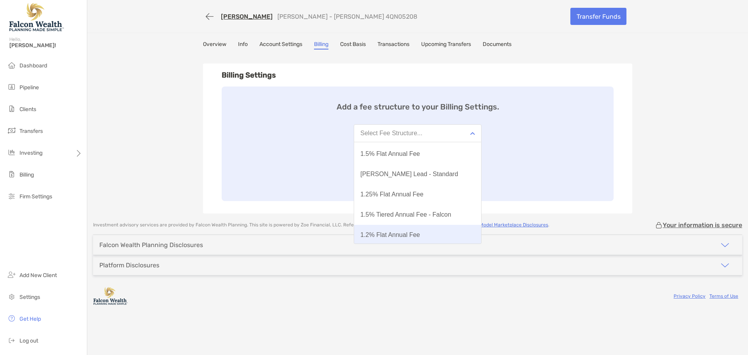
scroll to position [117, 0]
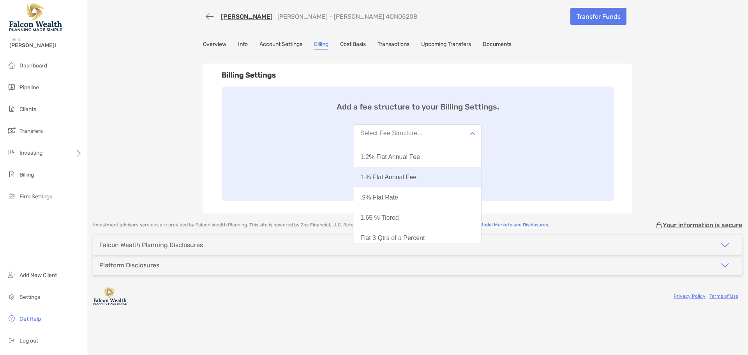
click at [402, 179] on div "1 % Flat Annual Fee" at bounding box center [389, 177] width 56 height 7
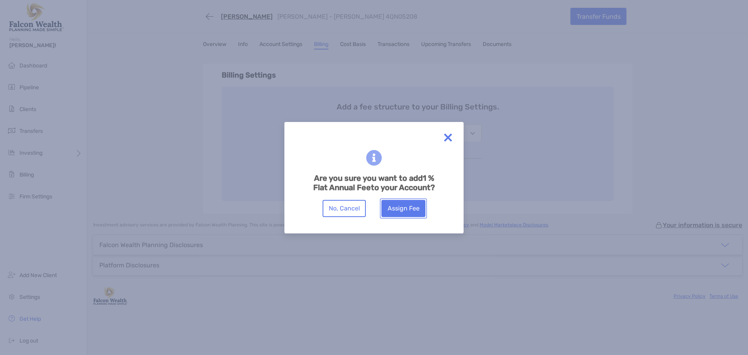
click at [414, 210] on button "Assign Fee" at bounding box center [404, 208] width 44 height 17
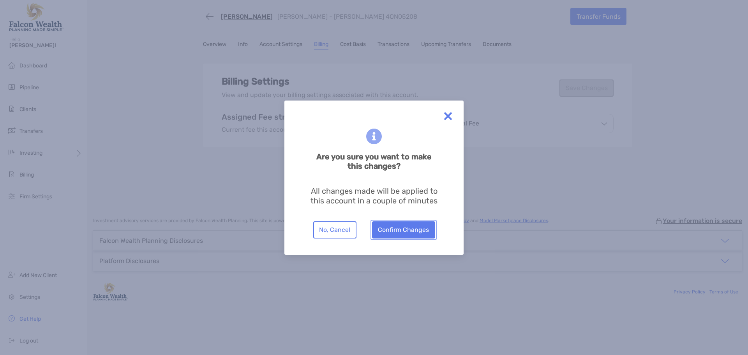
click at [405, 232] on button "Confirm Changes" at bounding box center [403, 229] width 63 height 17
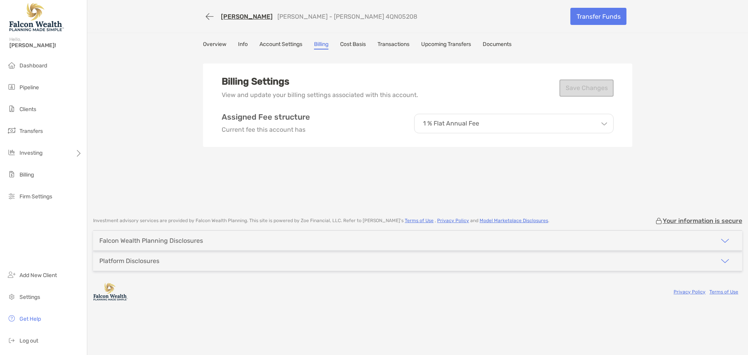
click at [697, 98] on div "RICHARD JOHNSON Roth IRA - Roth IRA 4QN05208 Transfer Funds Overview Info Accou…" at bounding box center [417, 104] width 661 height 209
drag, startPoint x: 551, startPoint y: 119, endPoint x: 555, endPoint y: 116, distance: 4.7
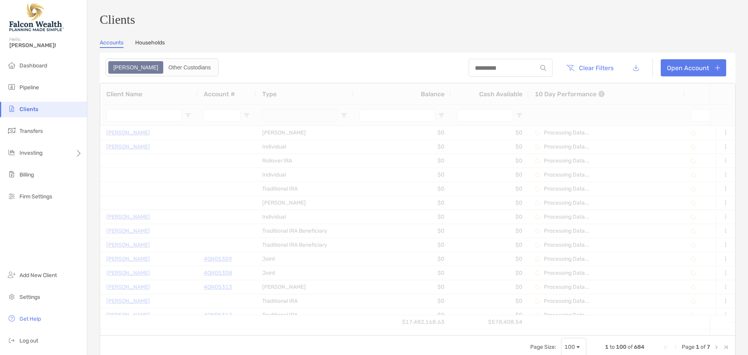
type input "****"
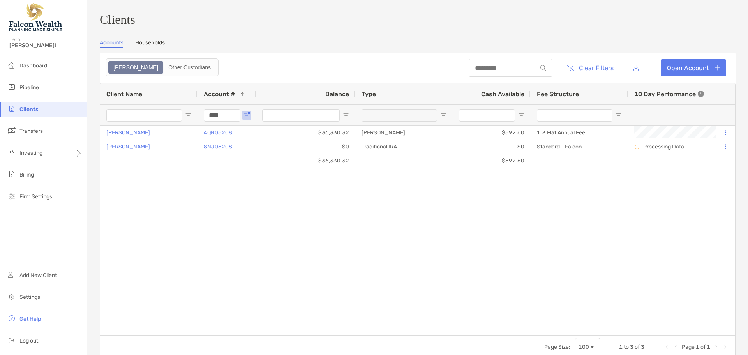
drag, startPoint x: 227, startPoint y: 120, endPoint x: 192, endPoint y: 115, distance: 35.8
type input "****"
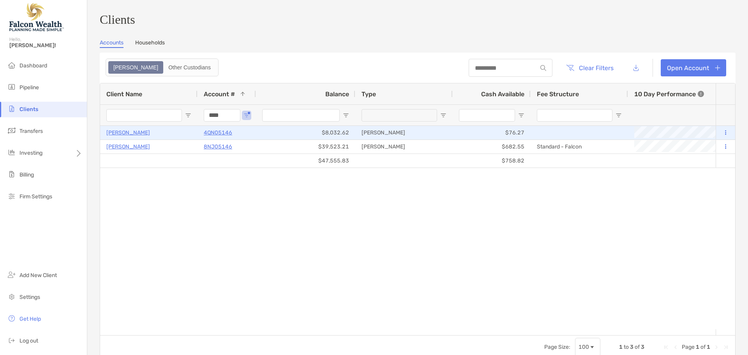
click at [725, 134] on icon at bounding box center [725, 132] width 1 height 5
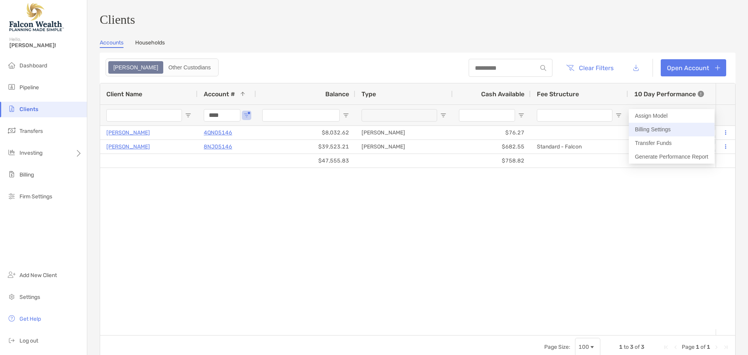
click at [666, 126] on button "Billing Settings" at bounding box center [672, 130] width 86 height 14
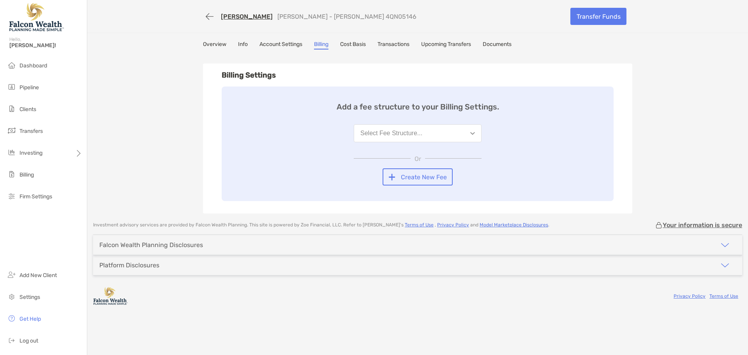
click at [394, 126] on button "Select Fee Structure..." at bounding box center [418, 133] width 128 height 18
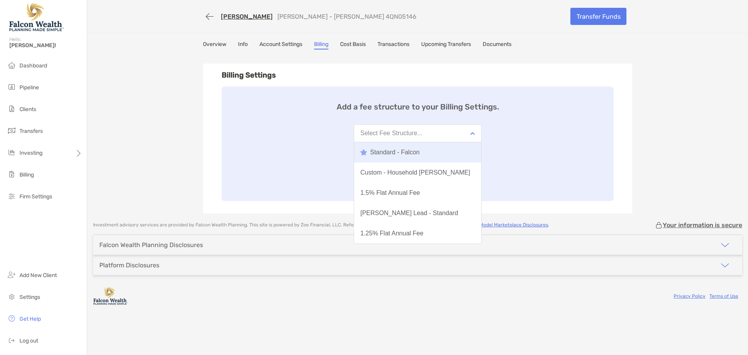
click at [412, 149] on div "Standard - Falcon" at bounding box center [390, 152] width 59 height 7
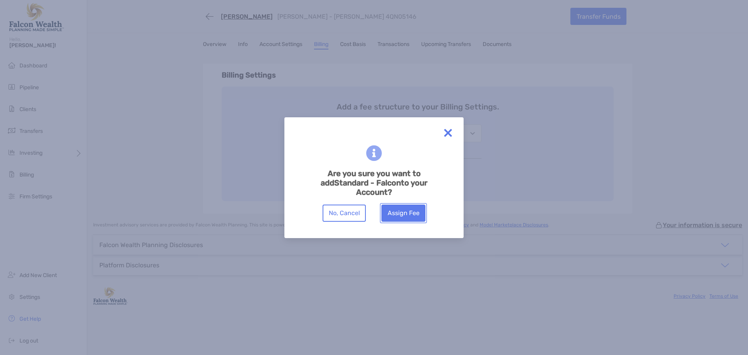
click at [404, 214] on button "Assign Fee" at bounding box center [404, 213] width 44 height 17
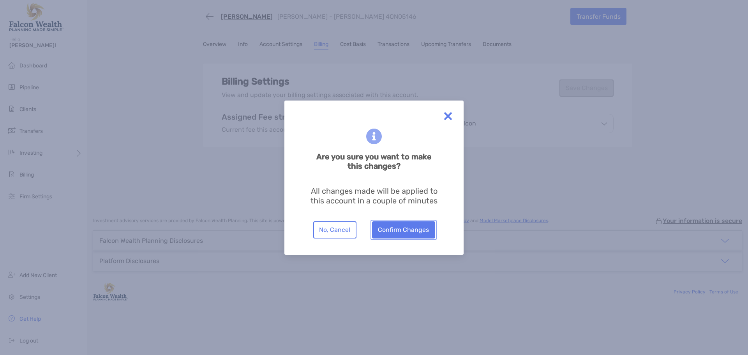
click at [424, 228] on button "Confirm Changes" at bounding box center [403, 229] width 63 height 17
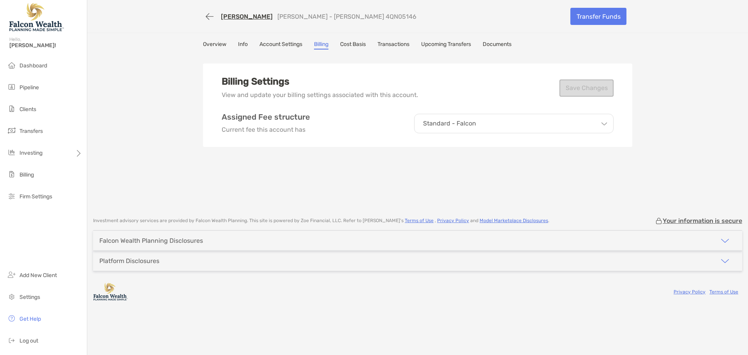
click at [625, 164] on div "Billing Settings View and update your billing settings associated with this acc…" at bounding box center [418, 131] width 430 height 156
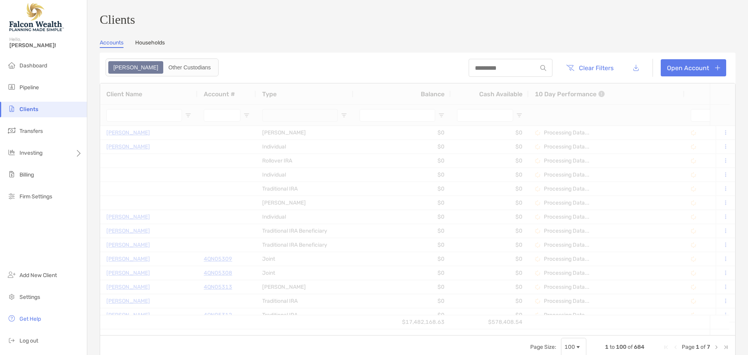
type input "****"
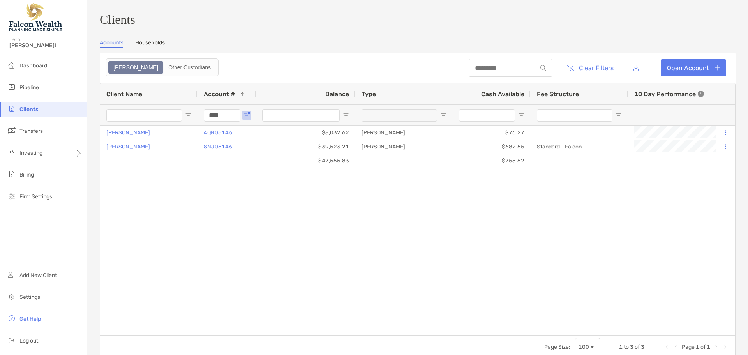
click at [509, 208] on div "TRACY ZANTESON 4QN05146 $8,032.62 Roth IRA $76.27 +2.03% +2.03% Completed Disab…" at bounding box center [408, 227] width 616 height 203
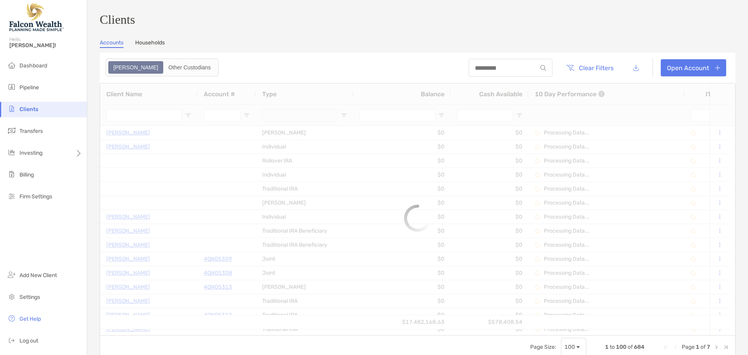
type input "****"
